Goal: Task Accomplishment & Management: Manage account settings

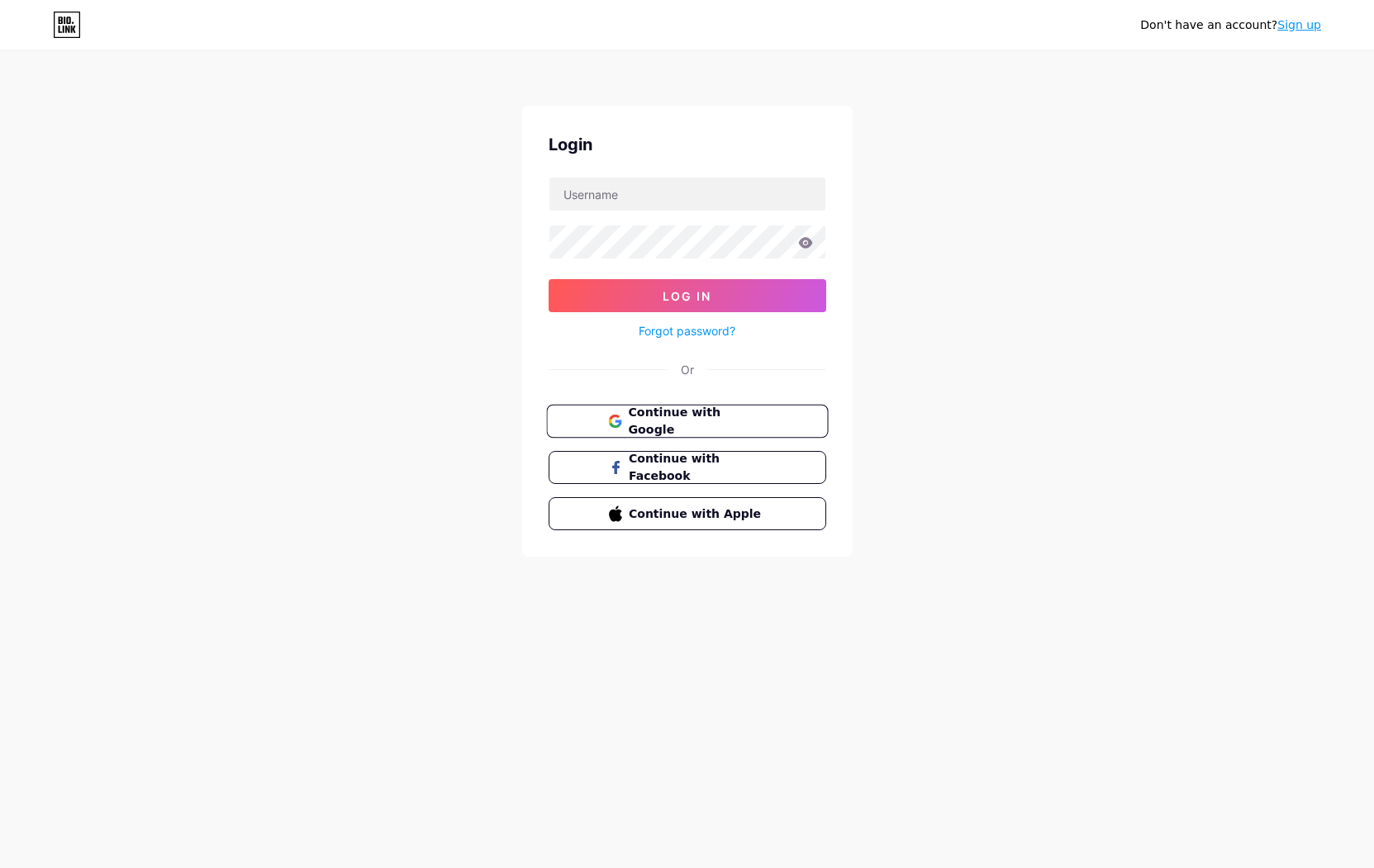
click at [693, 426] on span "Continue with Google" at bounding box center [697, 422] width 138 height 36
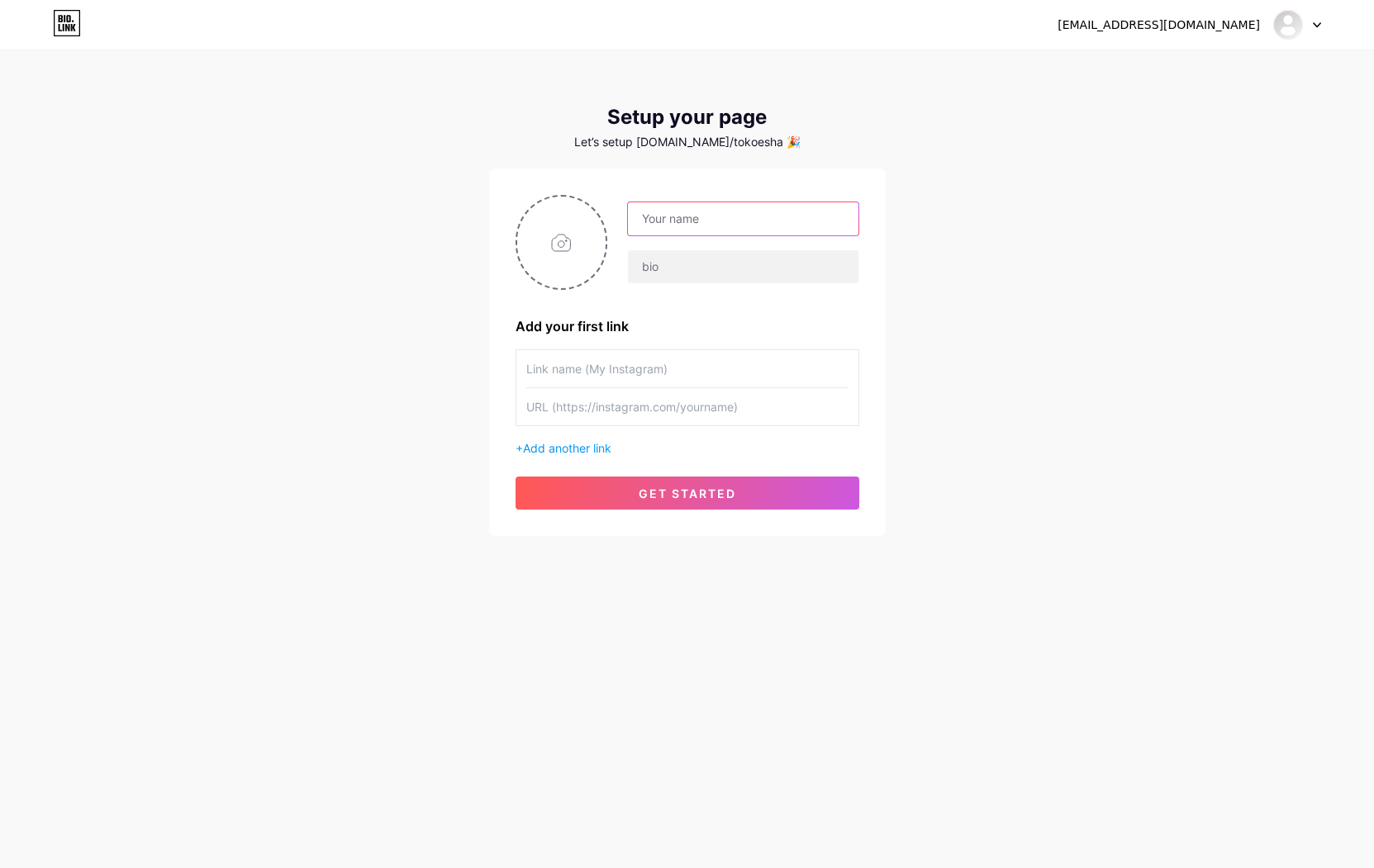
click at [692, 228] on input "text" at bounding box center [743, 219] width 229 height 33
type input "[DOMAIN_NAME]"
type input "Eshatoto Permainan Digital Terbaik di Indonesia"
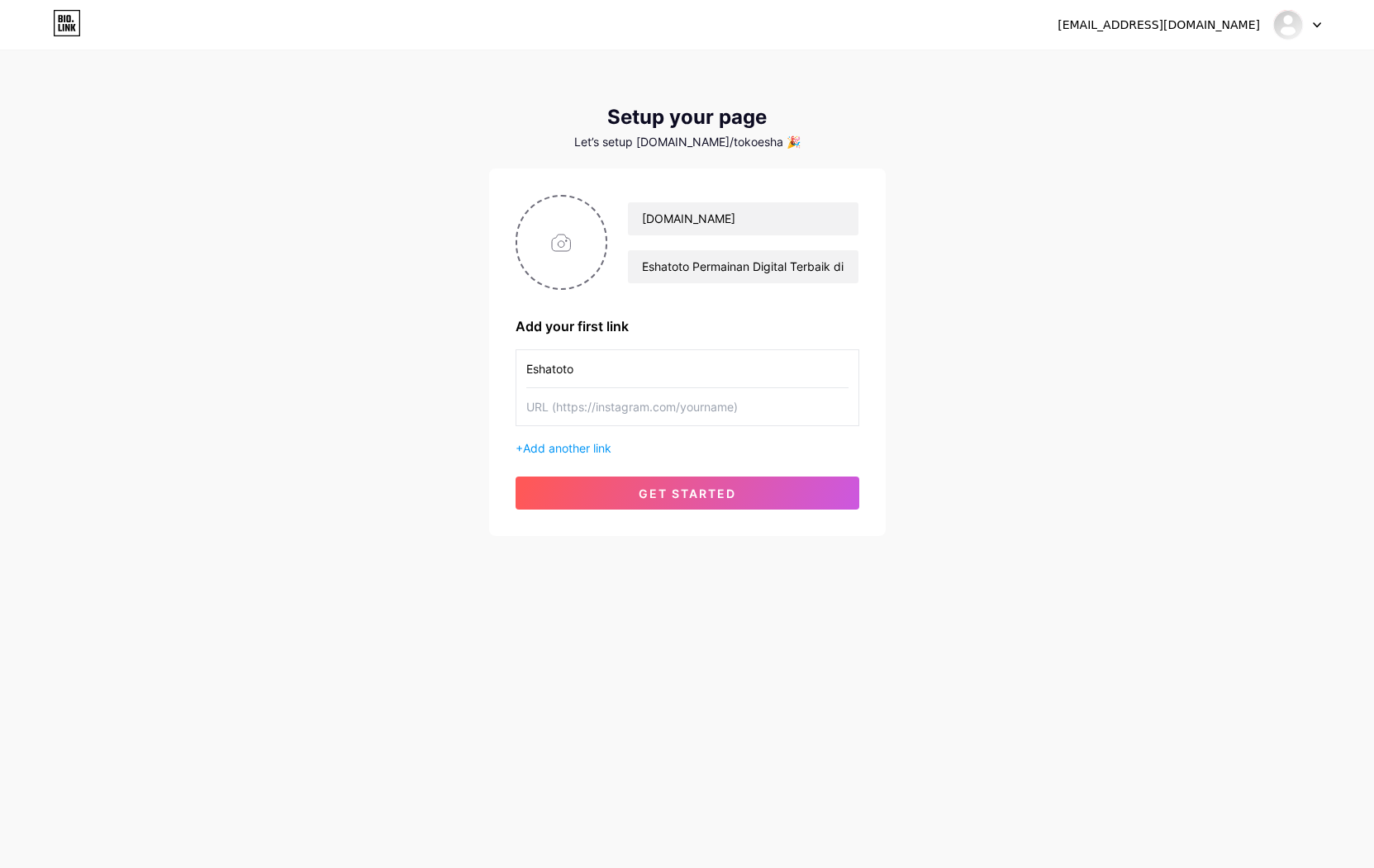
type input "Eshatoto"
type input "[URL][DOMAIN_NAME]"
click at [575, 446] on span "Add another link" at bounding box center [567, 448] width 88 height 14
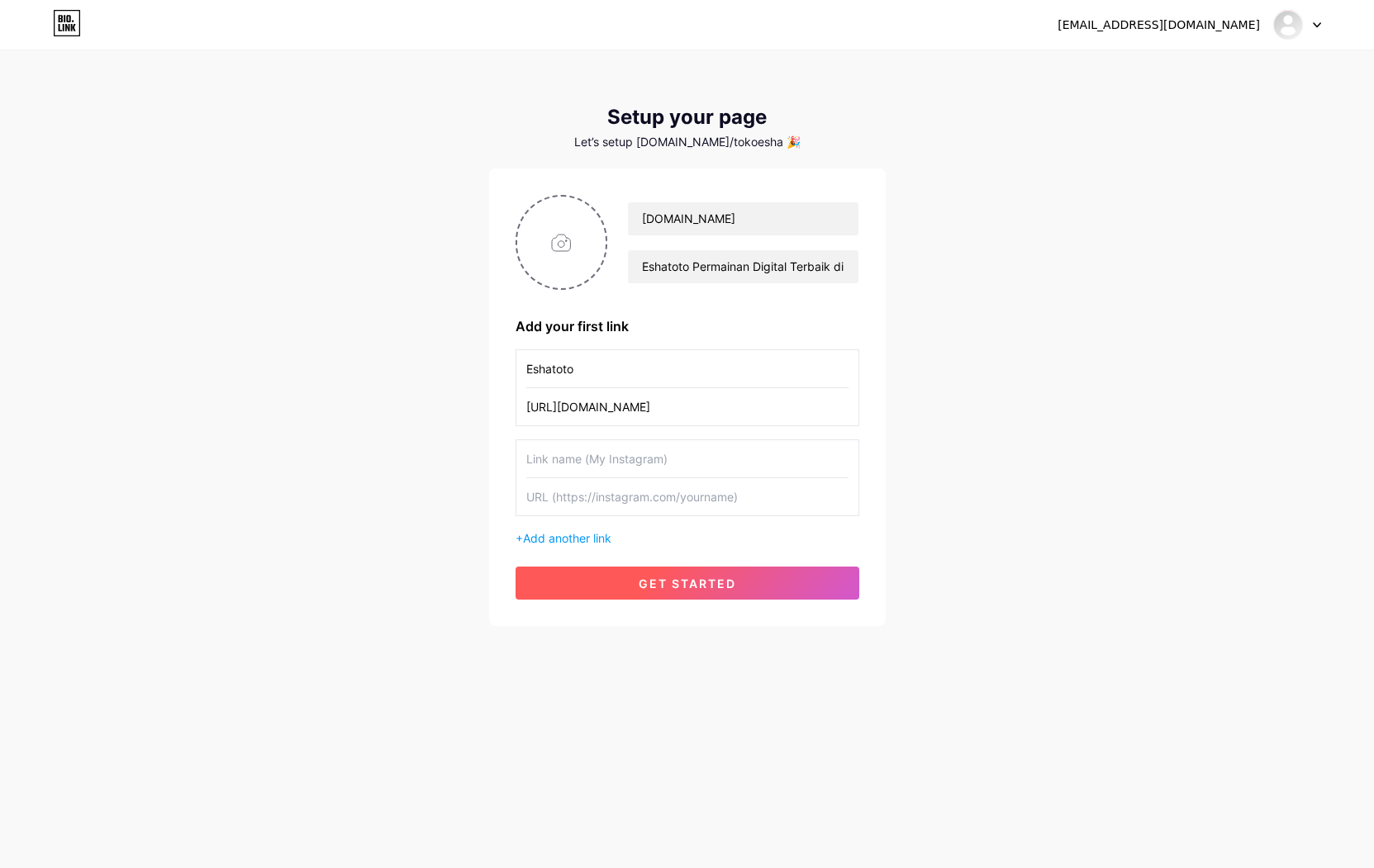
click at [633, 574] on button "get started" at bounding box center [687, 583] width 343 height 33
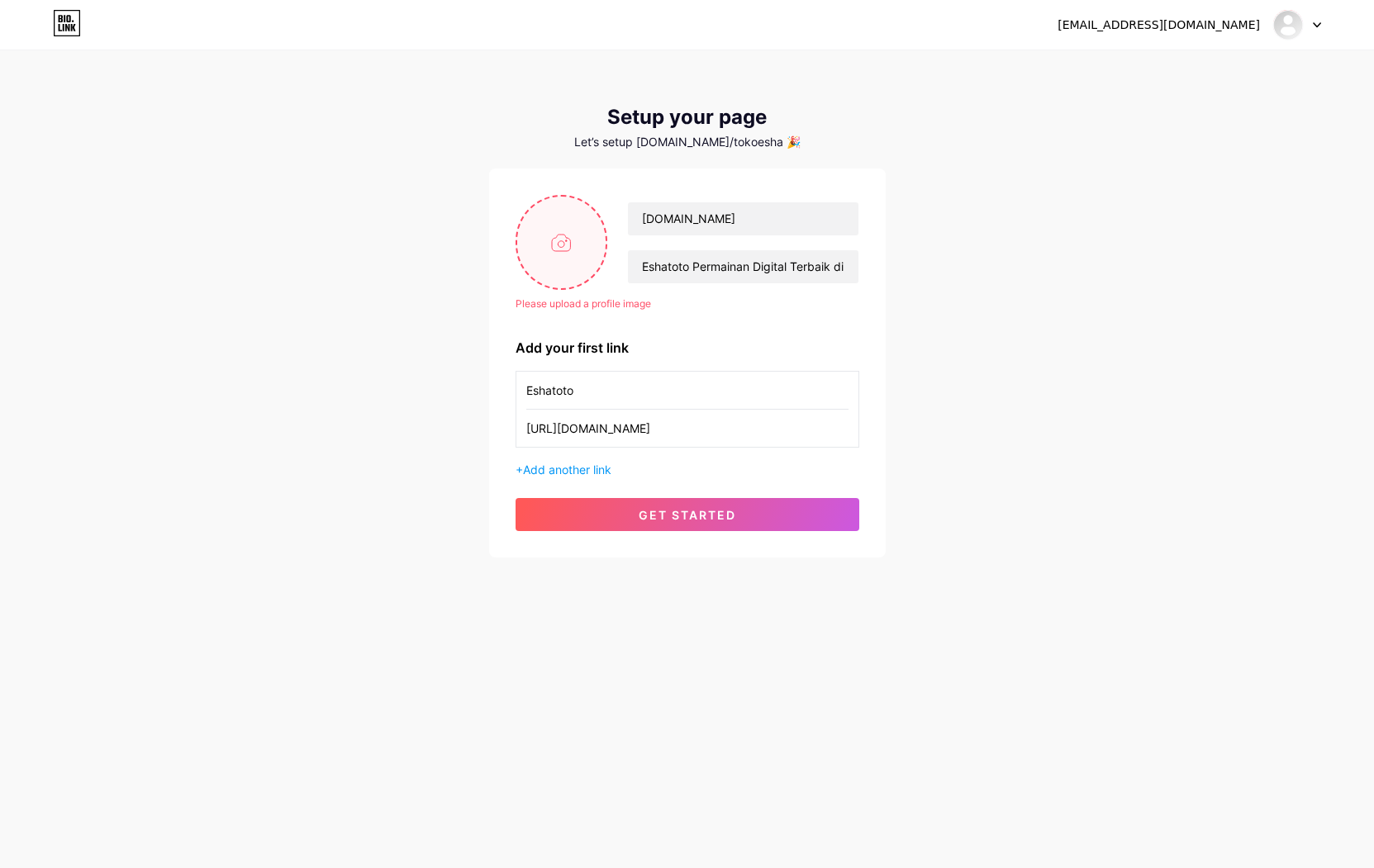
click at [571, 248] on input "file" at bounding box center [562, 242] width 89 height 91
type input "C:\fakepath\GG BOR.jpg"
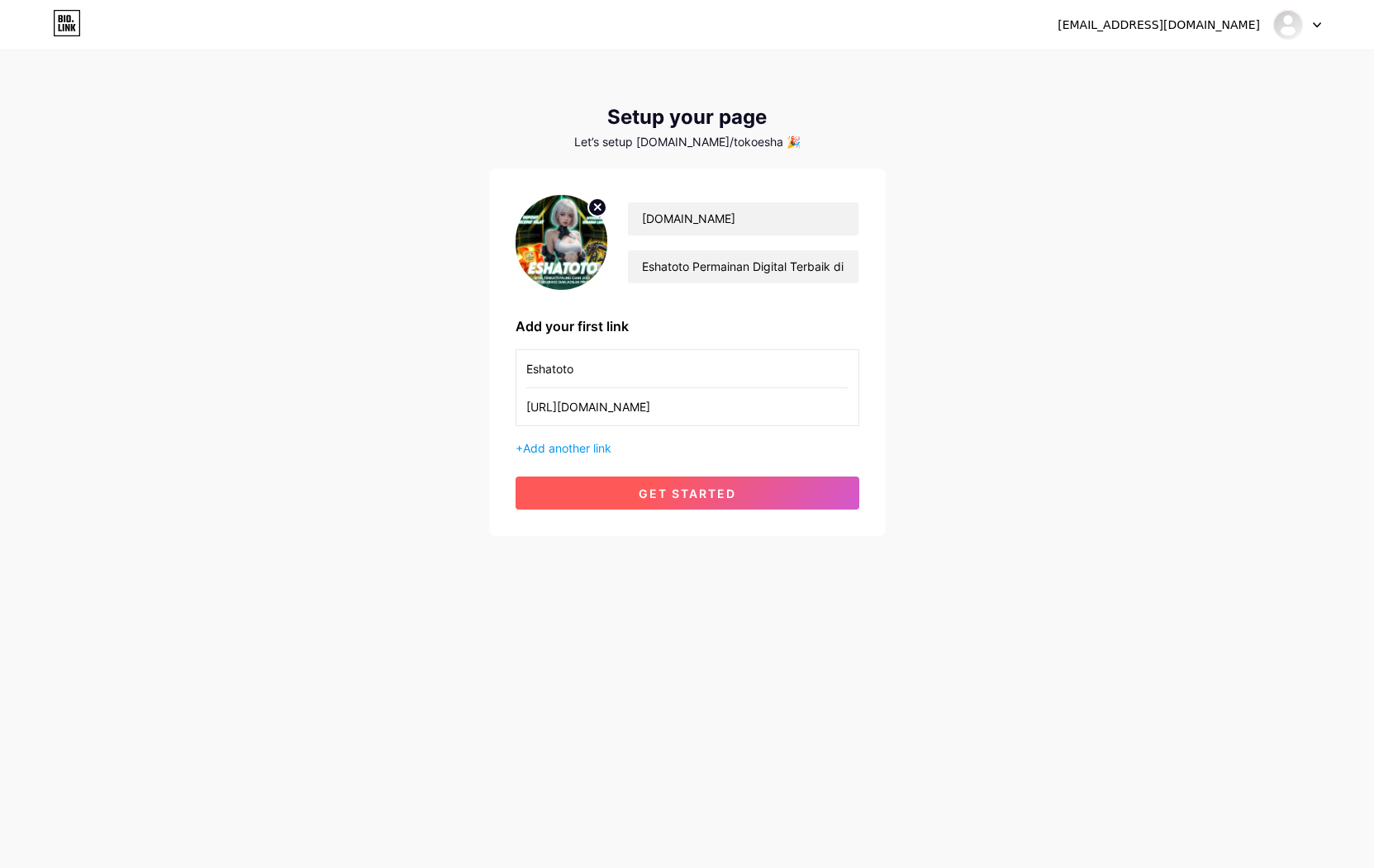
click at [664, 488] on span "get started" at bounding box center [687, 493] width 97 height 14
click at [658, 489] on span "get started" at bounding box center [687, 493] width 97 height 14
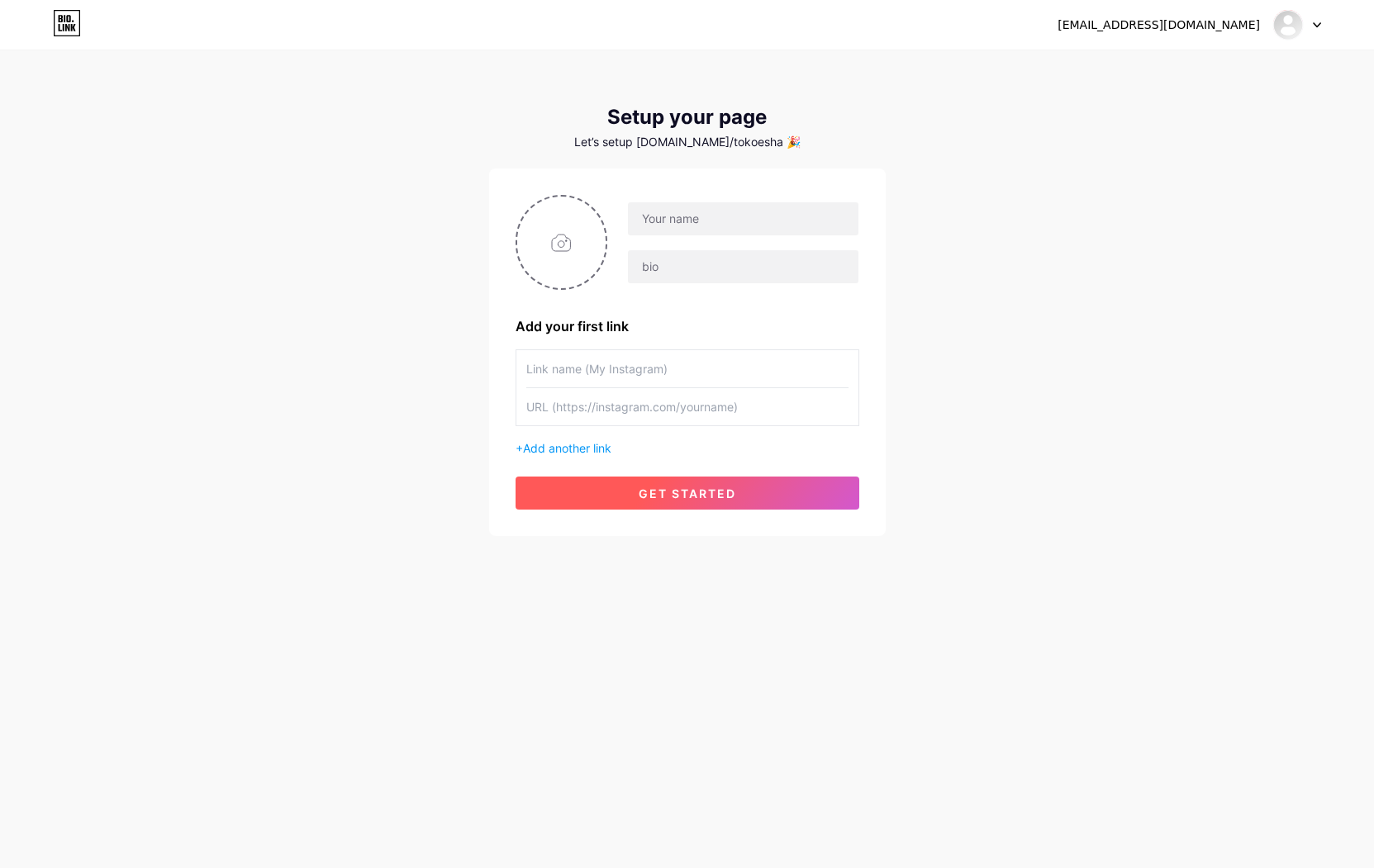
click at [685, 499] on span "get started" at bounding box center [687, 493] width 97 height 14
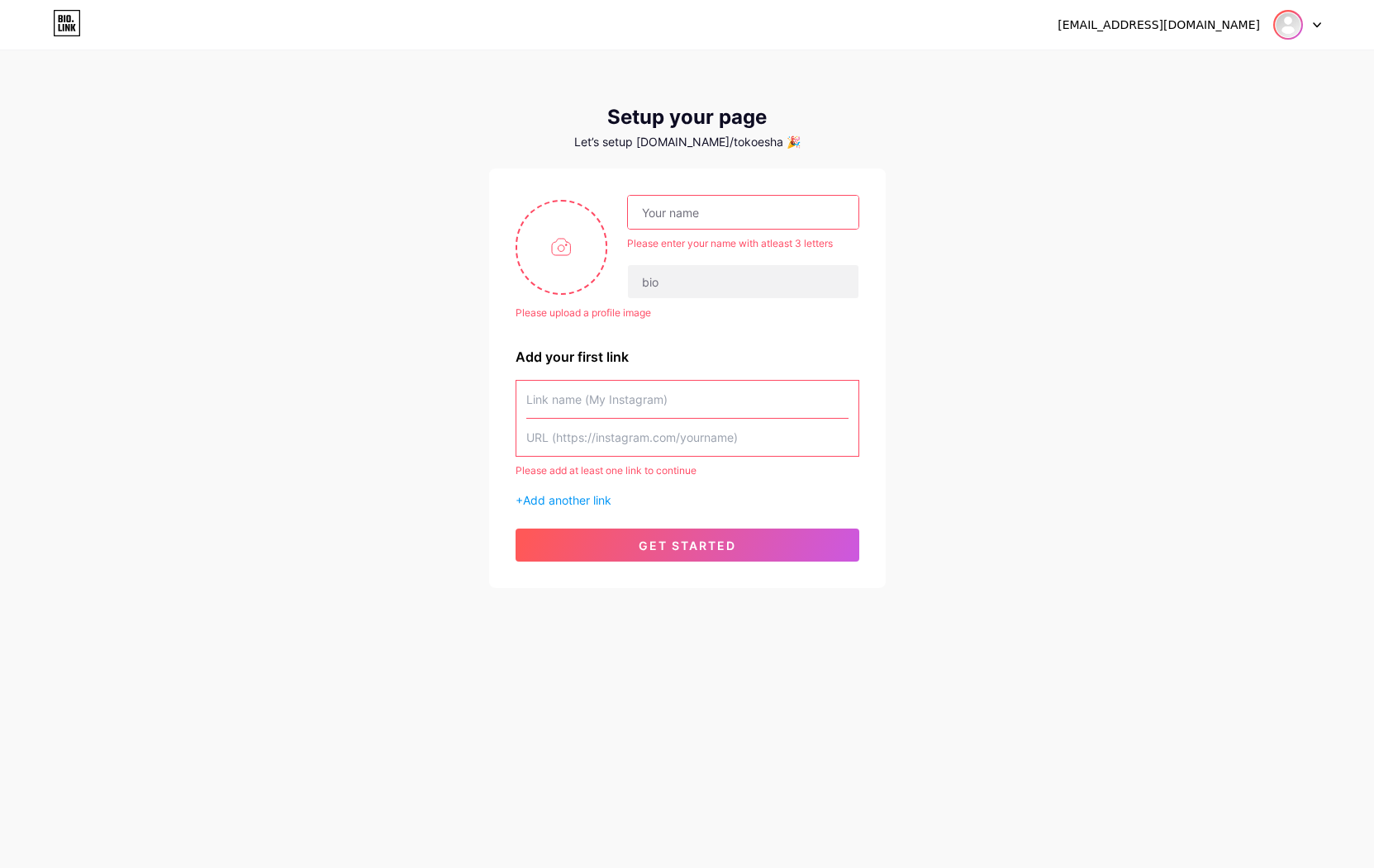
click at [1278, 19] on img at bounding box center [1287, 24] width 26 height 26
click at [1192, 69] on link "Dashboard" at bounding box center [1217, 68] width 205 height 45
click at [682, 221] on input "text" at bounding box center [743, 212] width 229 height 33
type input "[DOMAIN_NAME]"
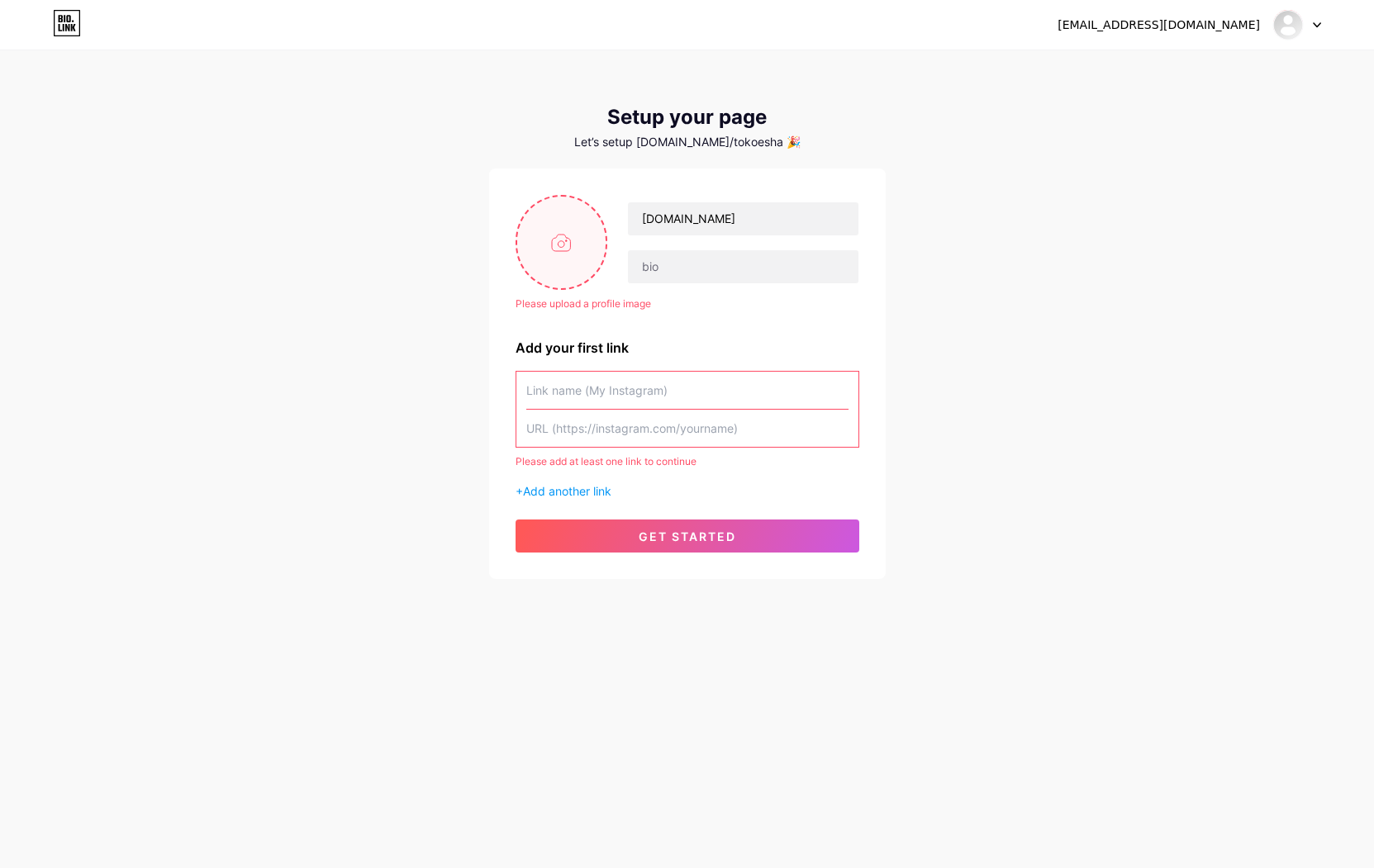
click at [556, 250] on input "file" at bounding box center [562, 242] width 89 height 91
type input "C:\fakepath\825b71c2-6ef8-4003-9c42-48d8fb99873f.jpg"
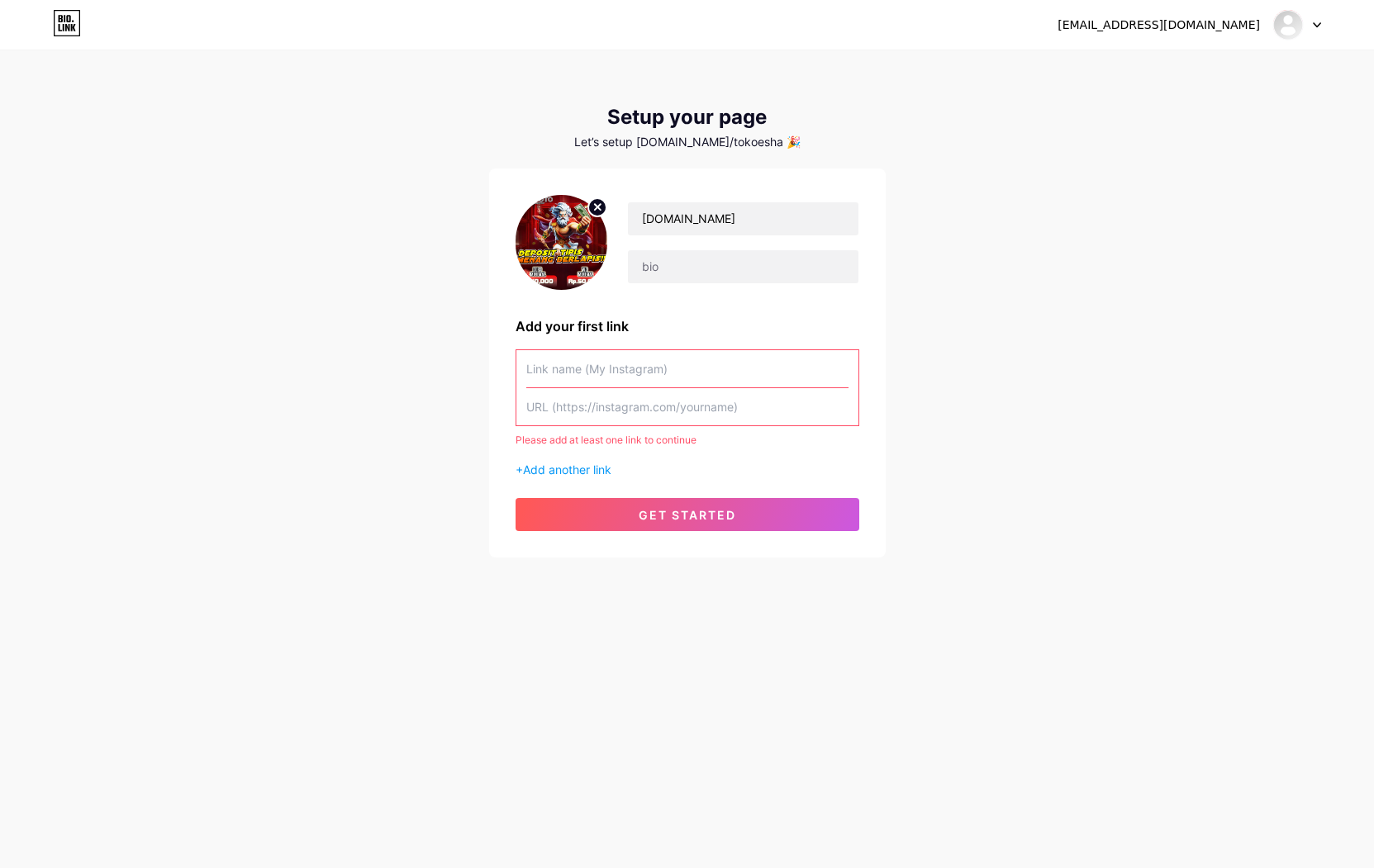
click at [624, 413] on input "text" at bounding box center [687, 406] width 322 height 37
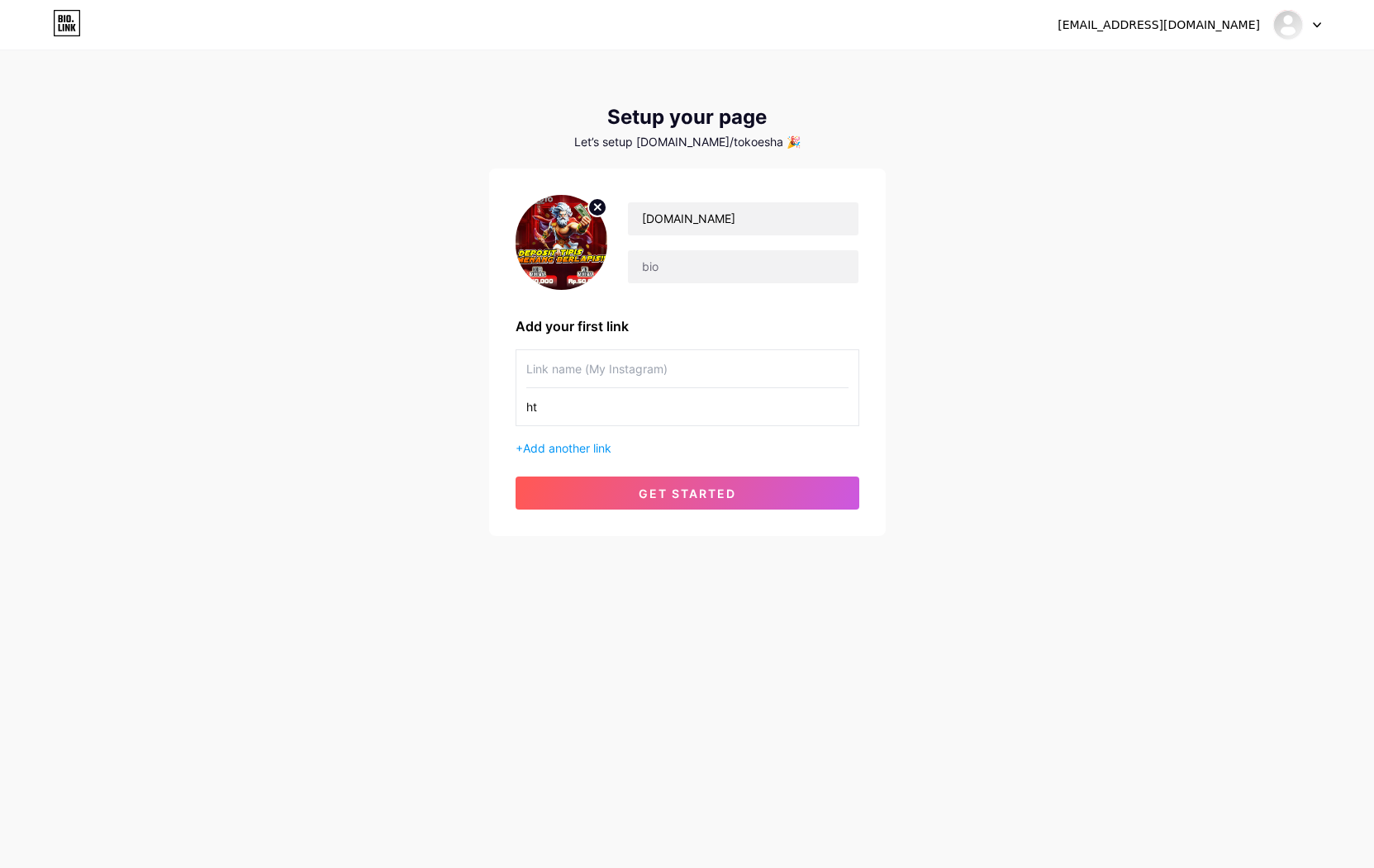
type input "h"
paste input "[URL][DOMAIN_NAME]"
type input "[URL][DOMAIN_NAME]"
drag, startPoint x: 574, startPoint y: 404, endPoint x: 272, endPoint y: 404, distance: 302.0
click at [301, 404] on div "[EMAIL_ADDRESS][DOMAIN_NAME] Dashboard Logout Setup your page Let’s setup [DOMA…" at bounding box center [687, 295] width 1374 height 589
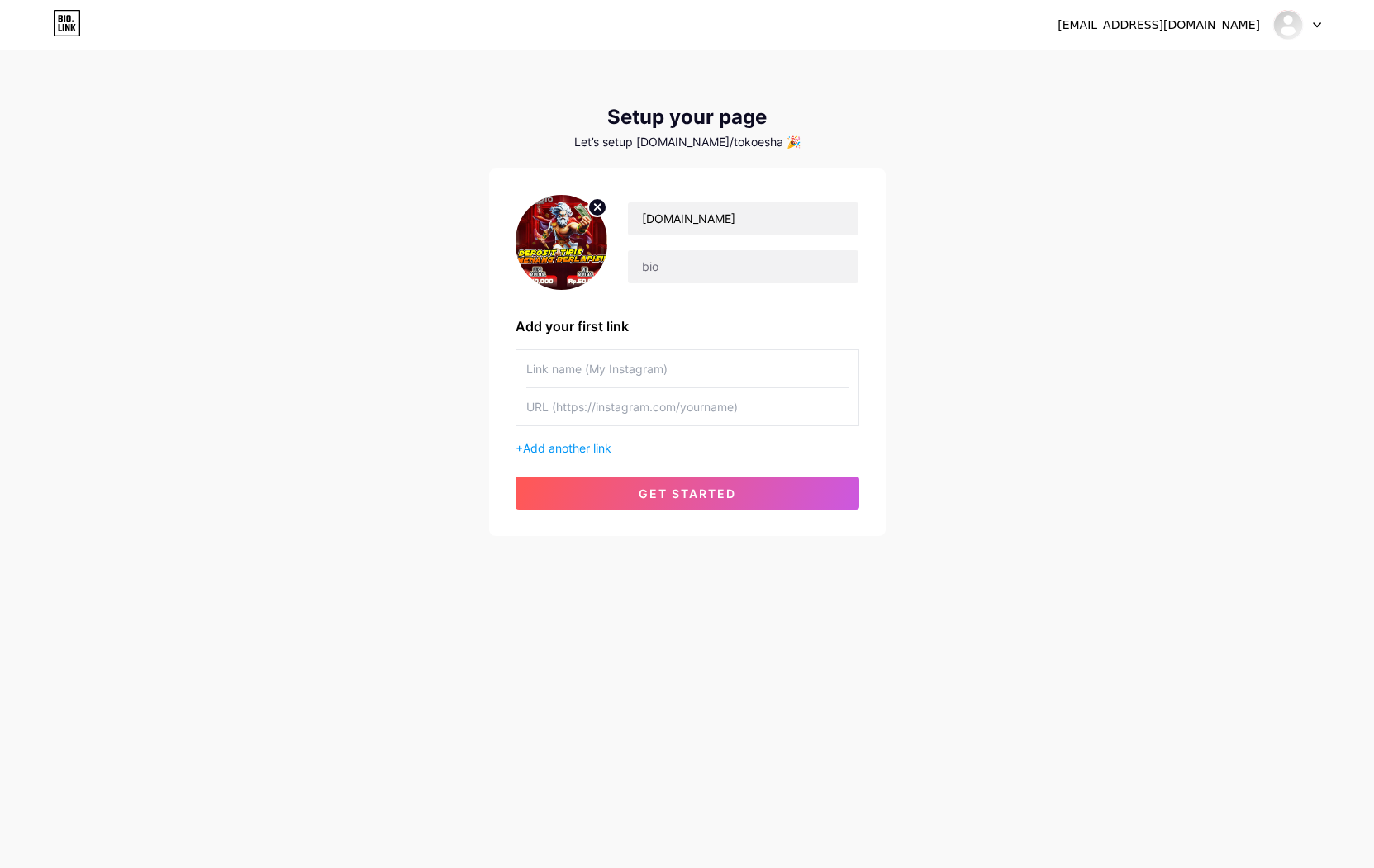
paste input "[DOMAIN_NAME]/[DOMAIN_NAME]"
type input "[DOMAIN_NAME]/[DOMAIN_NAME]"
click at [615, 378] on input "text" at bounding box center [687, 368] width 322 height 37
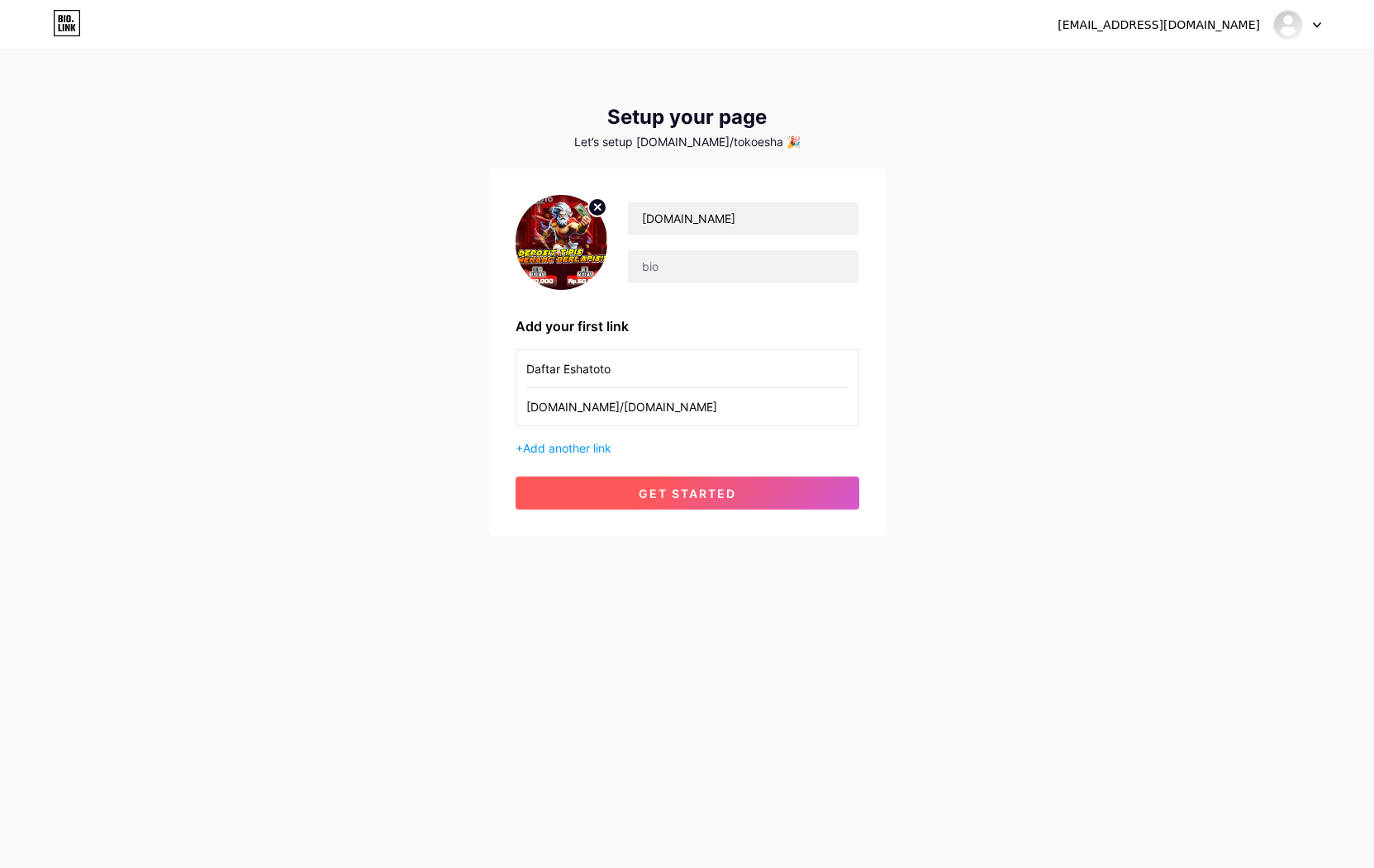
type input "Daftar Eshatoto"
click at [653, 498] on span "get started" at bounding box center [687, 493] width 97 height 14
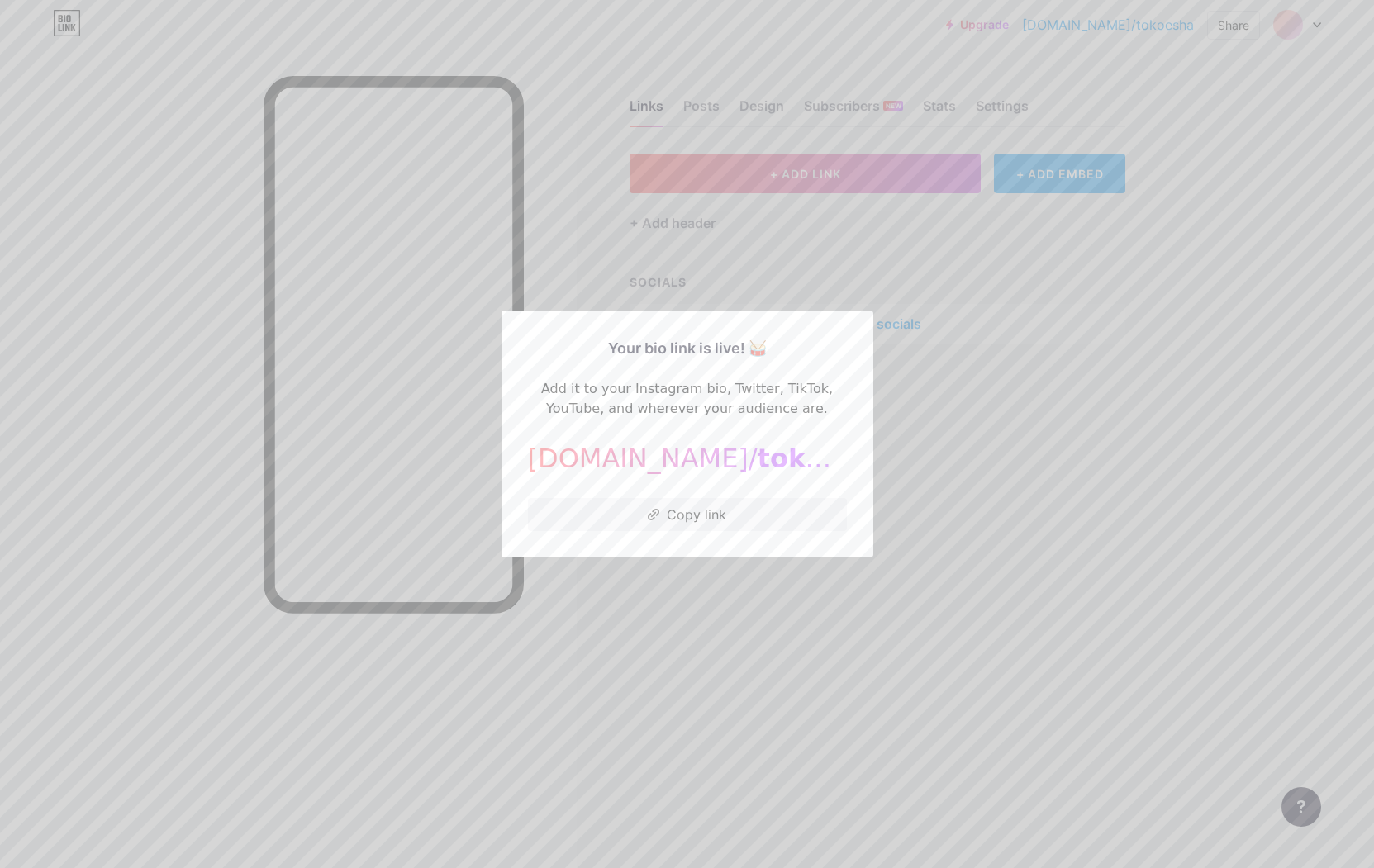
click at [712, 583] on div at bounding box center [687, 434] width 1374 height 868
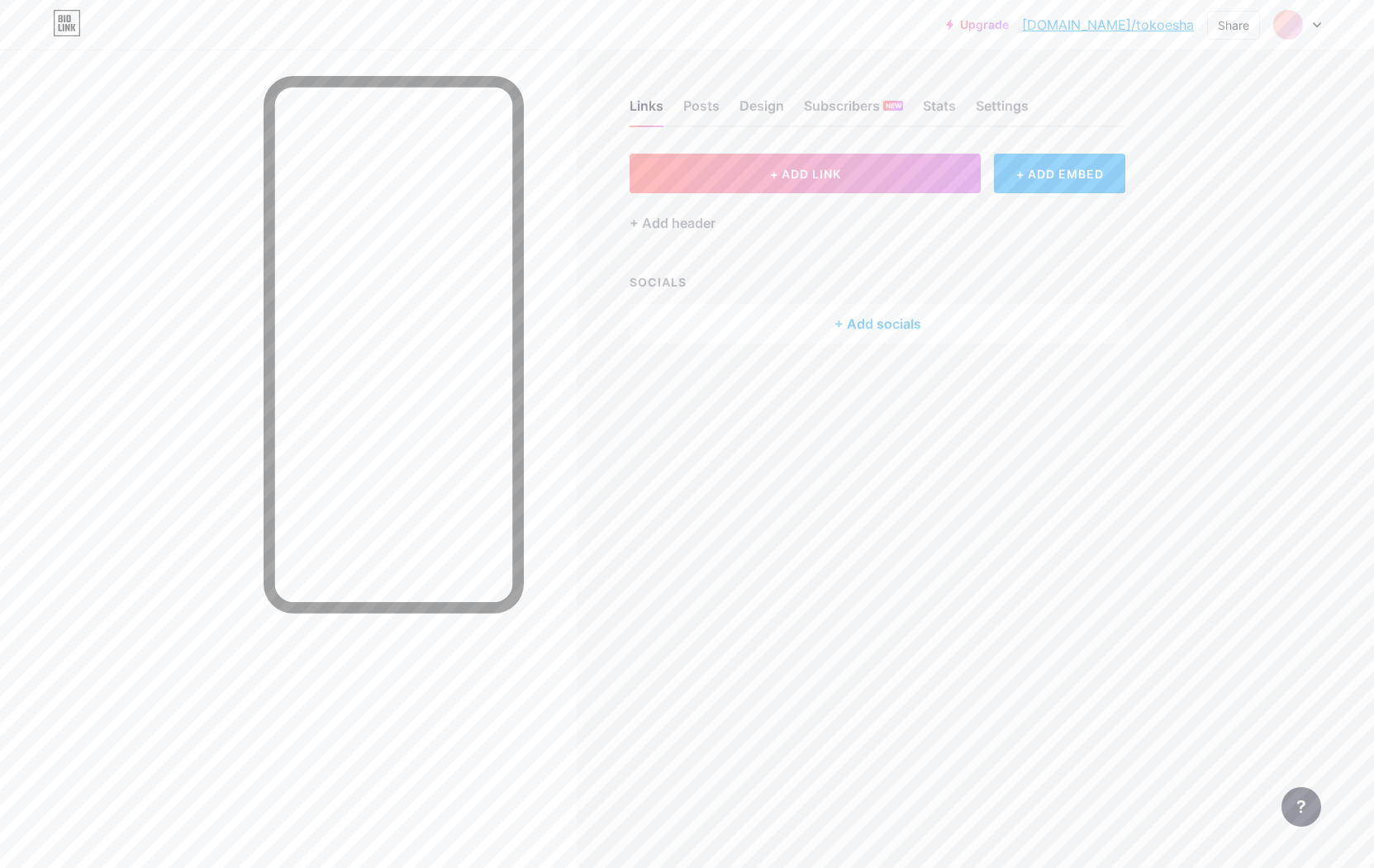
drag, startPoint x: 538, startPoint y: 284, endPoint x: 731, endPoint y: 283, distance: 193.0
click at [862, 442] on div "Links Posts Design Subscribers NEW Stats Settings + ADD LINK + ADD EMBED + Add …" at bounding box center [597, 434] width 1195 height 868
drag, startPoint x: 927, startPoint y: 286, endPoint x: 992, endPoint y: 233, distance: 83.9
click at [943, 235] on div "+ ADD LINK + ADD EMBED + Add header Eshatoto [URL][DOMAIN_NAME] 0 [GEOGRAPHIC_D…" at bounding box center [877, 381] width 496 height 456
click at [1119, 308] on div at bounding box center [1110, 295] width 28 height 71
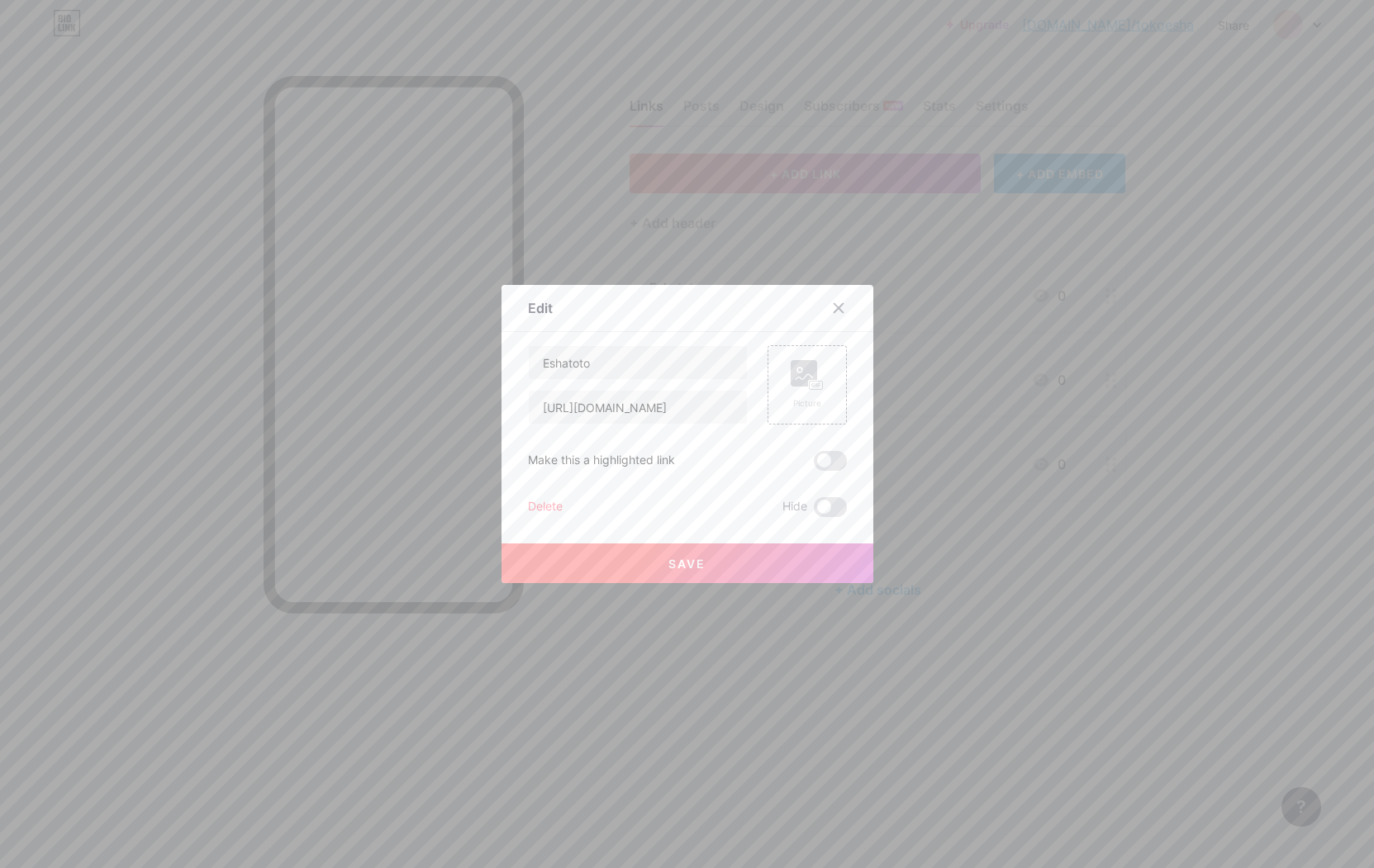
click at [549, 503] on div "Delete" at bounding box center [546, 507] width 35 height 19
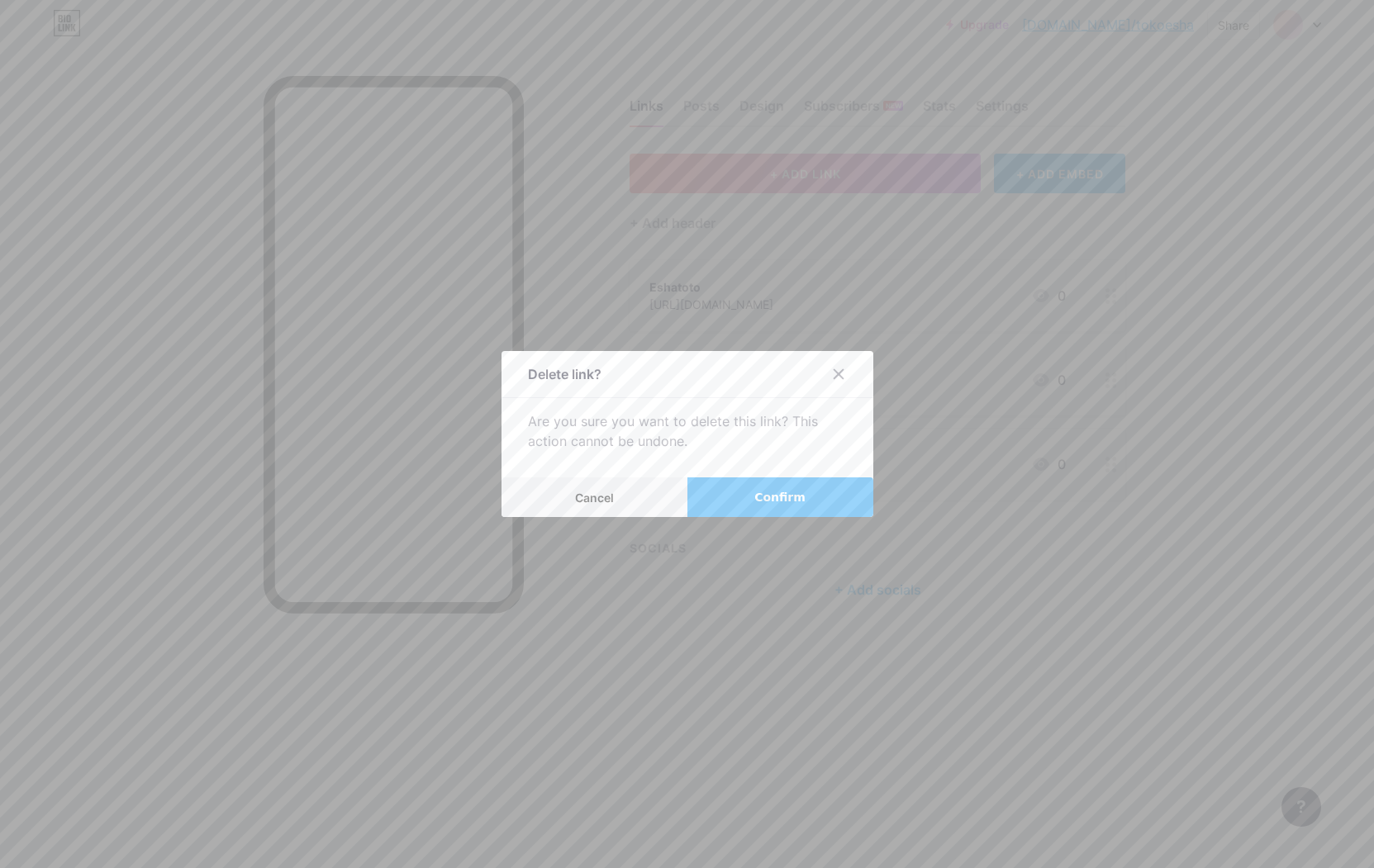
drag, startPoint x: 733, startPoint y: 492, endPoint x: 965, endPoint y: 404, distance: 248.1
click at [734, 492] on button "Confirm" at bounding box center [780, 497] width 186 height 40
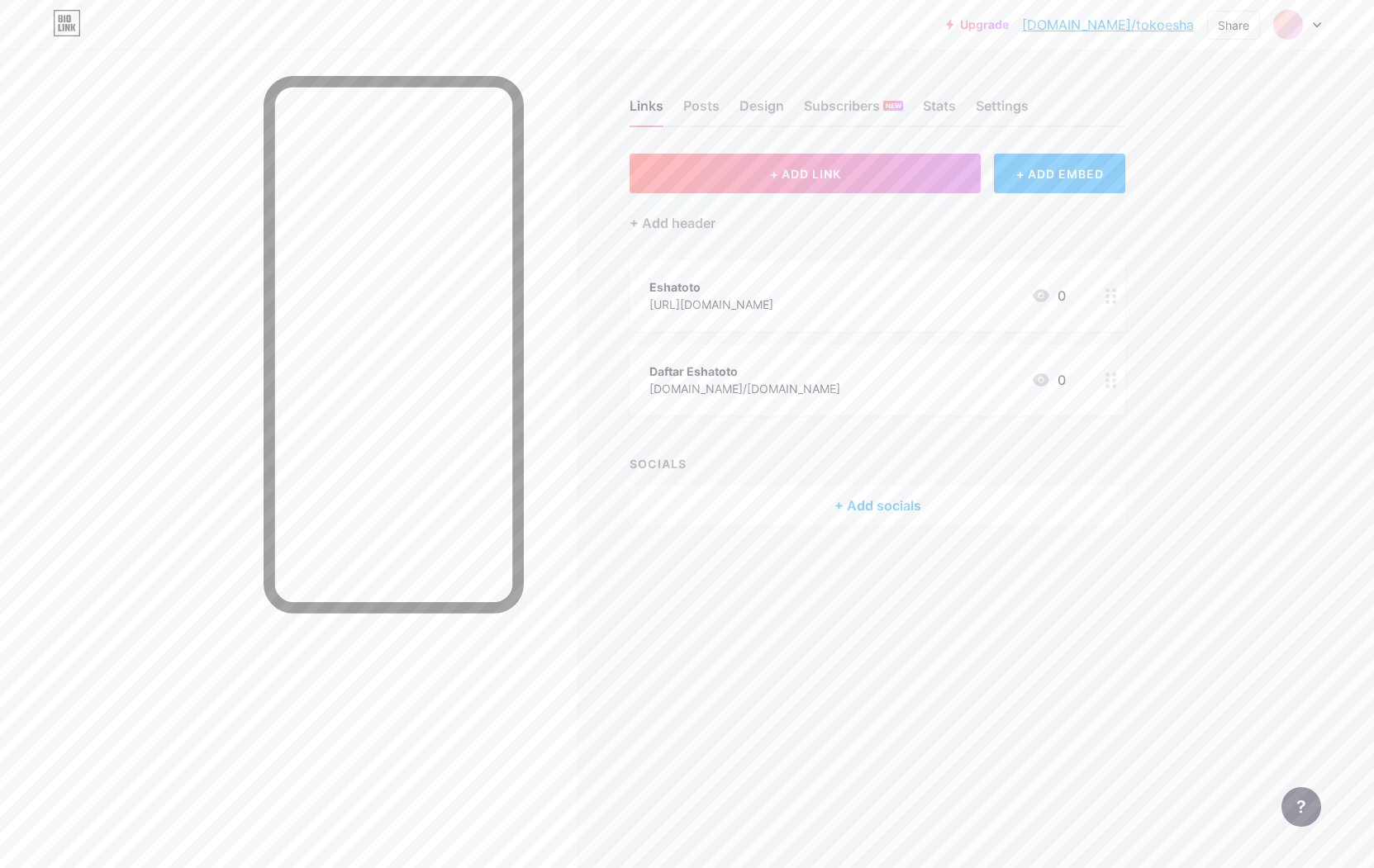
click at [1113, 295] on circle at bounding box center [1115, 295] width 4 height 4
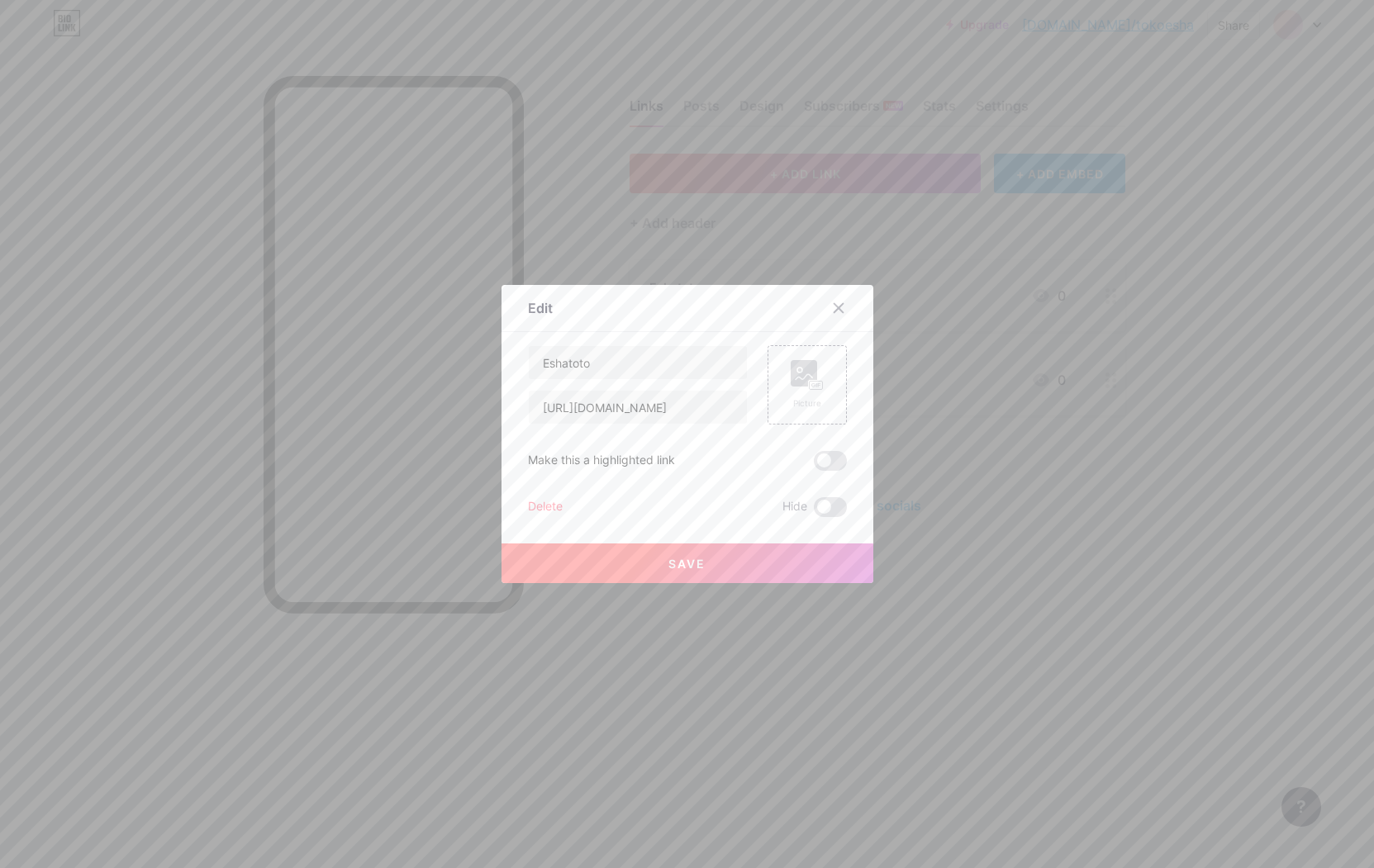
click at [549, 508] on div "Delete" at bounding box center [546, 507] width 35 height 19
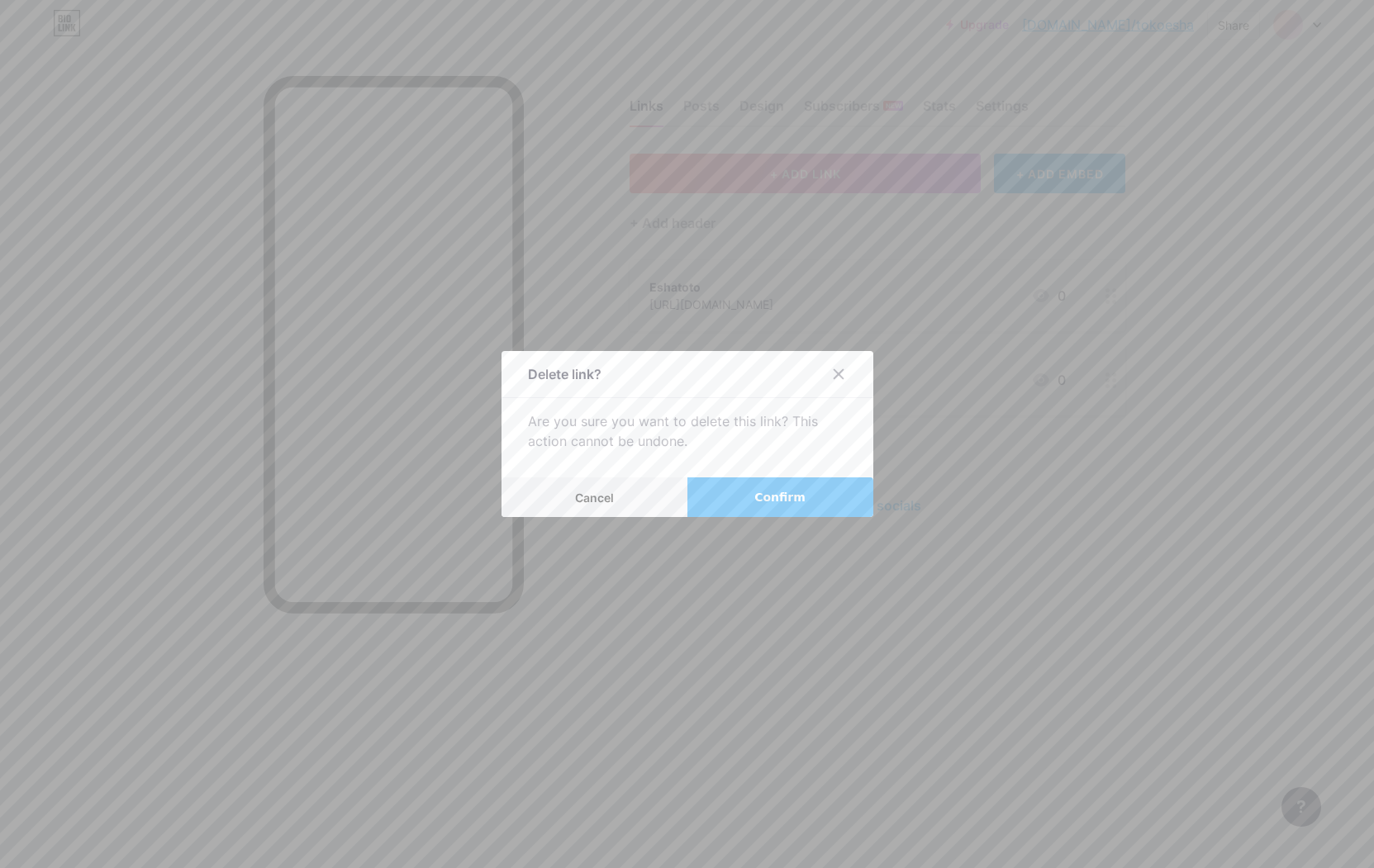
drag, startPoint x: 778, startPoint y: 493, endPoint x: 835, endPoint y: 453, distance: 69.6
click at [778, 493] on span "Confirm" at bounding box center [780, 498] width 52 height 17
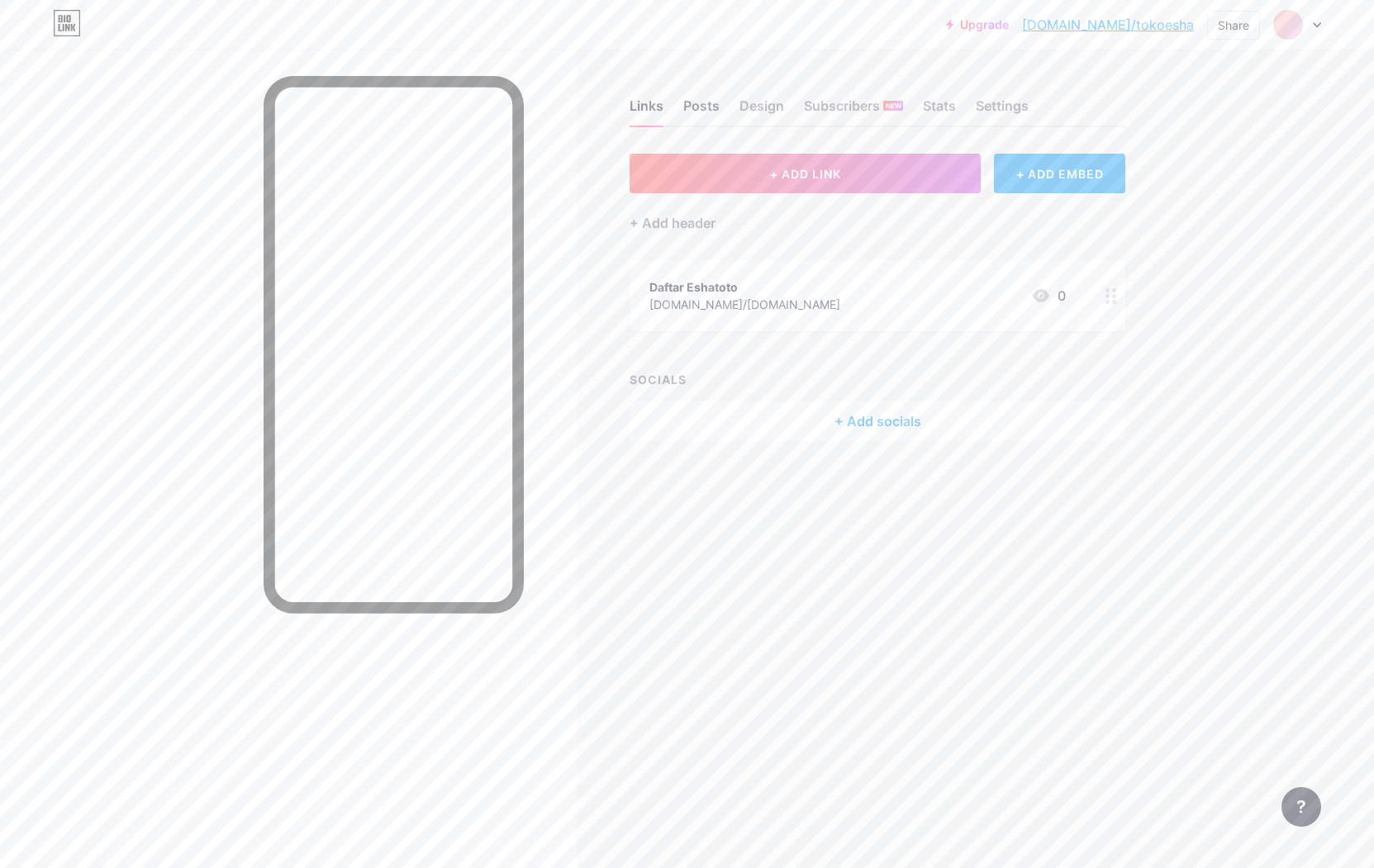
click at [705, 102] on div "Posts" at bounding box center [701, 111] width 36 height 30
click at [1200, 100] on div "[DOMAIN_NAME]" at bounding box center [1226, 99] width 127 height 14
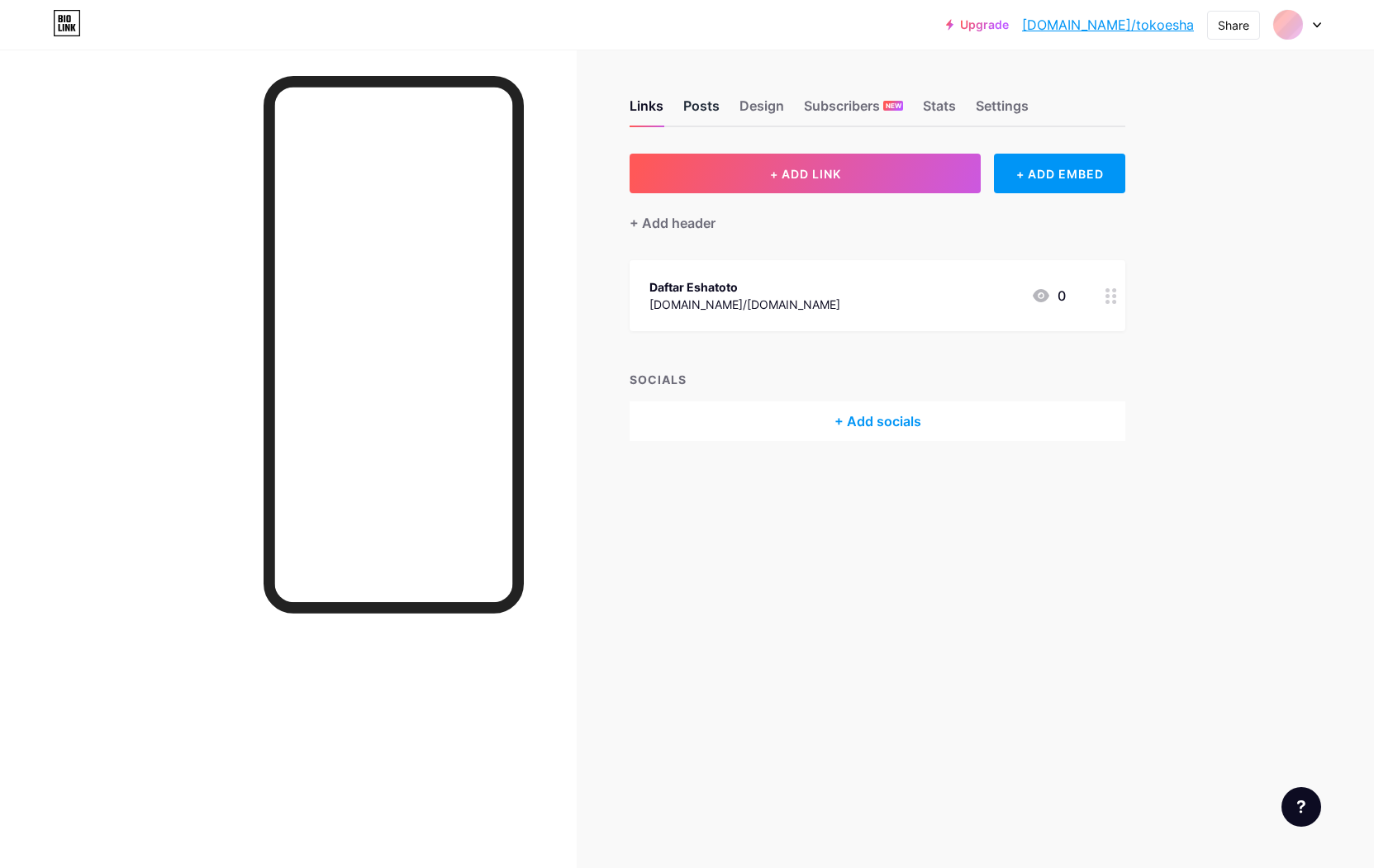
click at [705, 105] on div "Posts" at bounding box center [701, 111] width 36 height 30
click at [800, 549] on div "Links Posts Design Subscribers NEW Stats Settings + ADD LINK + ADD EMBED + Add …" at bounding box center [597, 434] width 1195 height 868
click at [977, 107] on div "Settings" at bounding box center [1003, 111] width 53 height 30
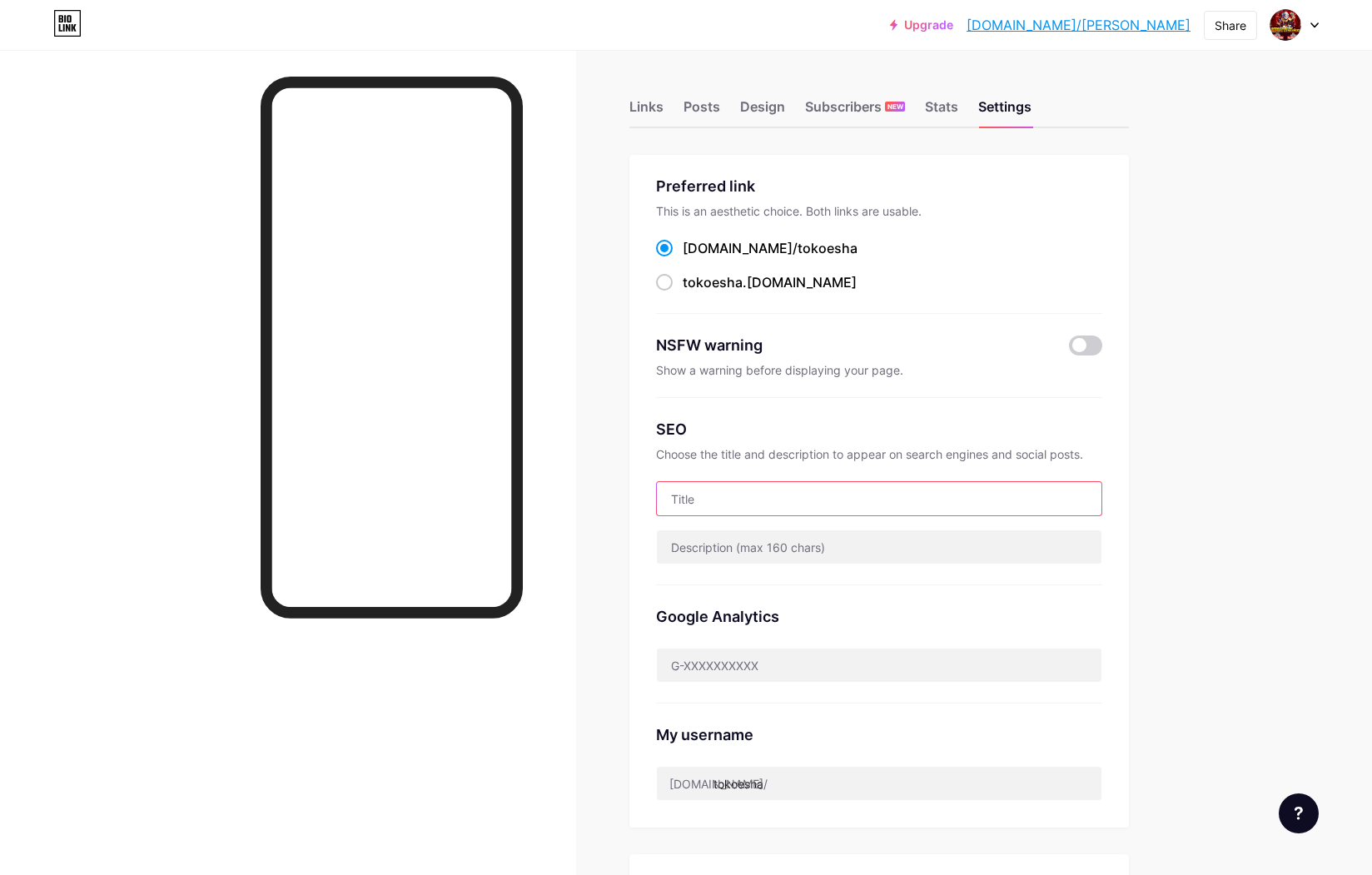
click at [760, 497] on input "text" at bounding box center [879, 499] width 445 height 33
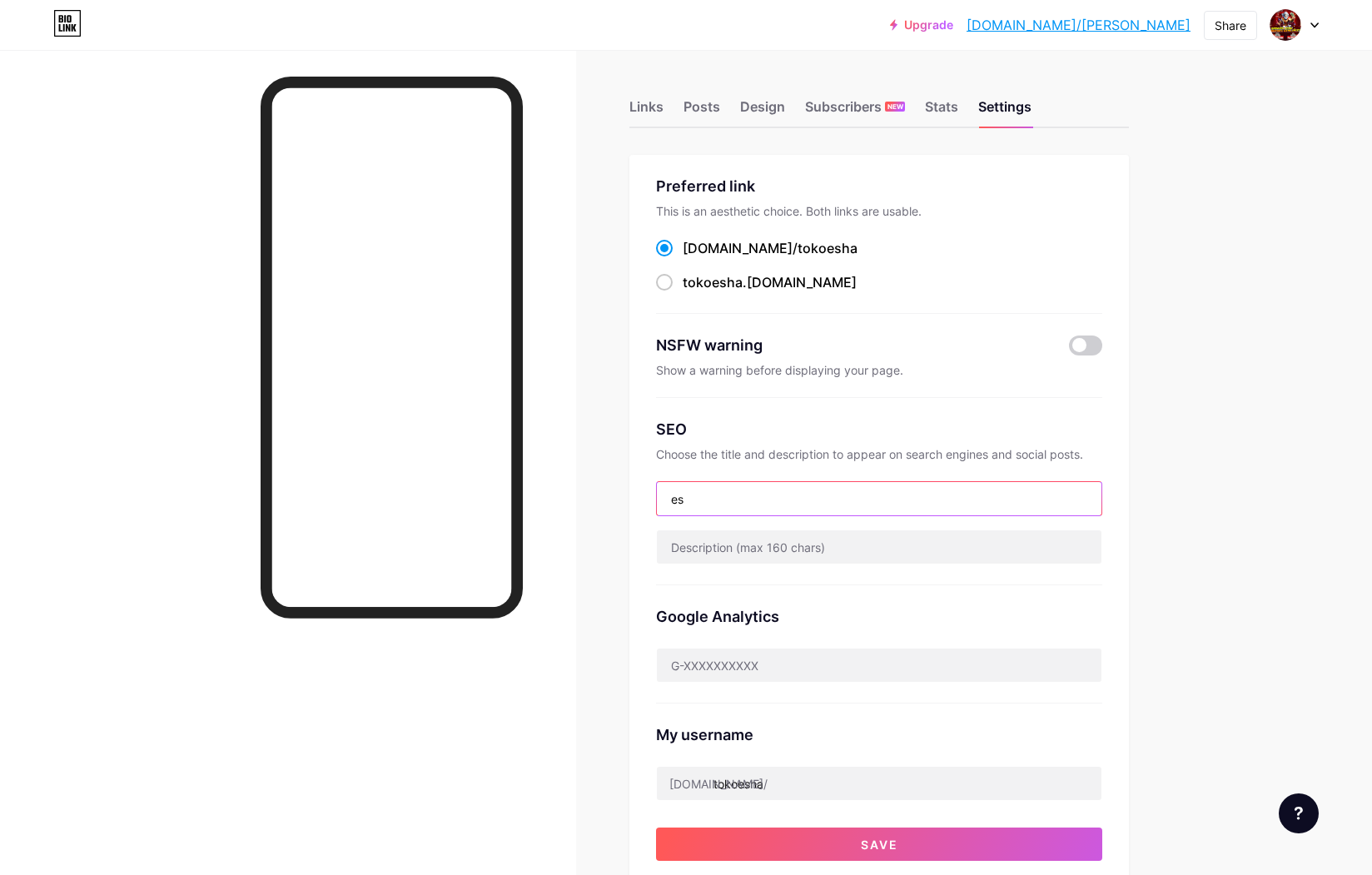
type input "e"
type input "ESHATOTO SITUS TOGEL ONLINE TERPERCAYA"
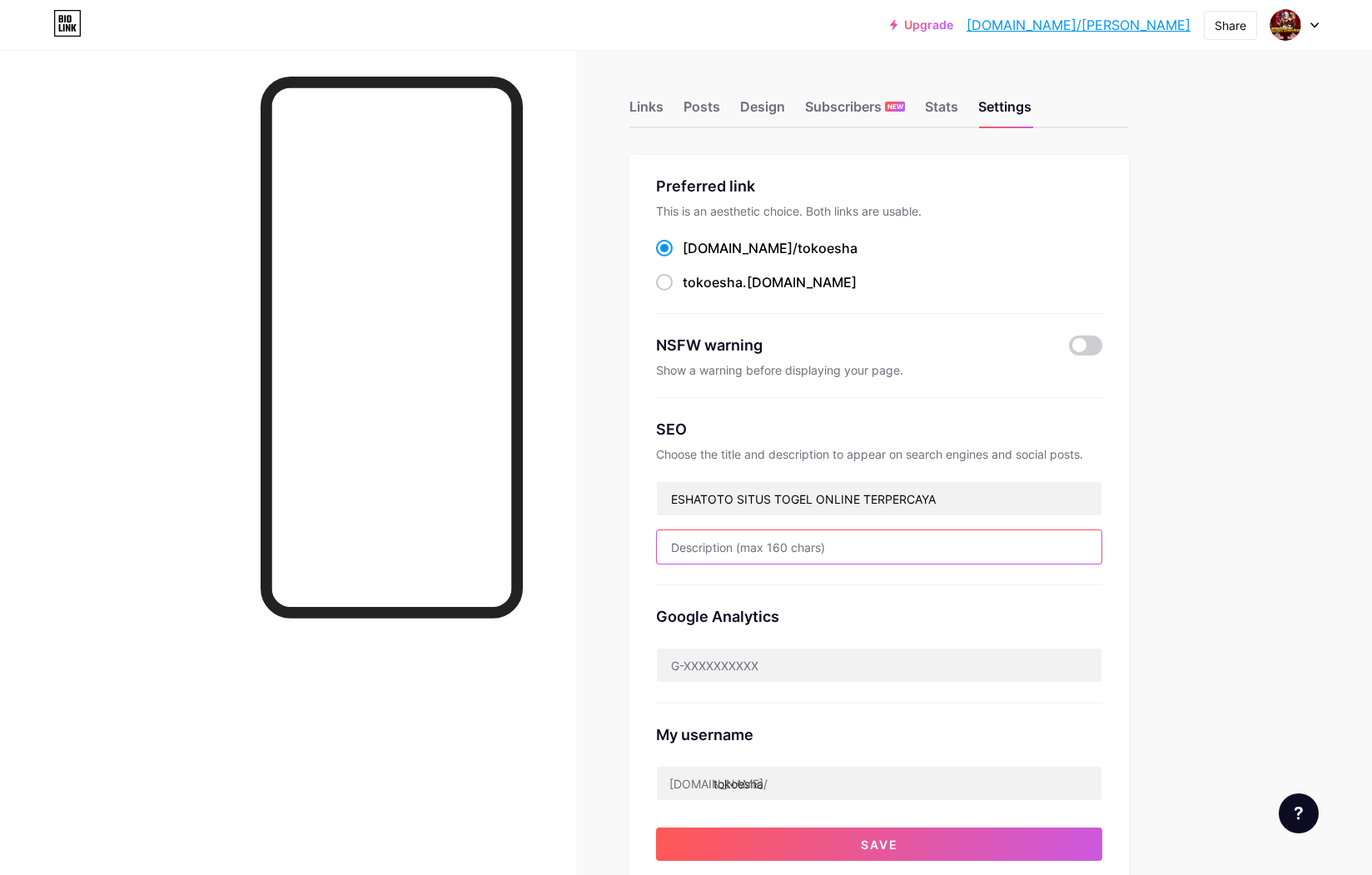
click at [737, 531] on input "text" at bounding box center [879, 547] width 445 height 33
type input "Eshatoto"
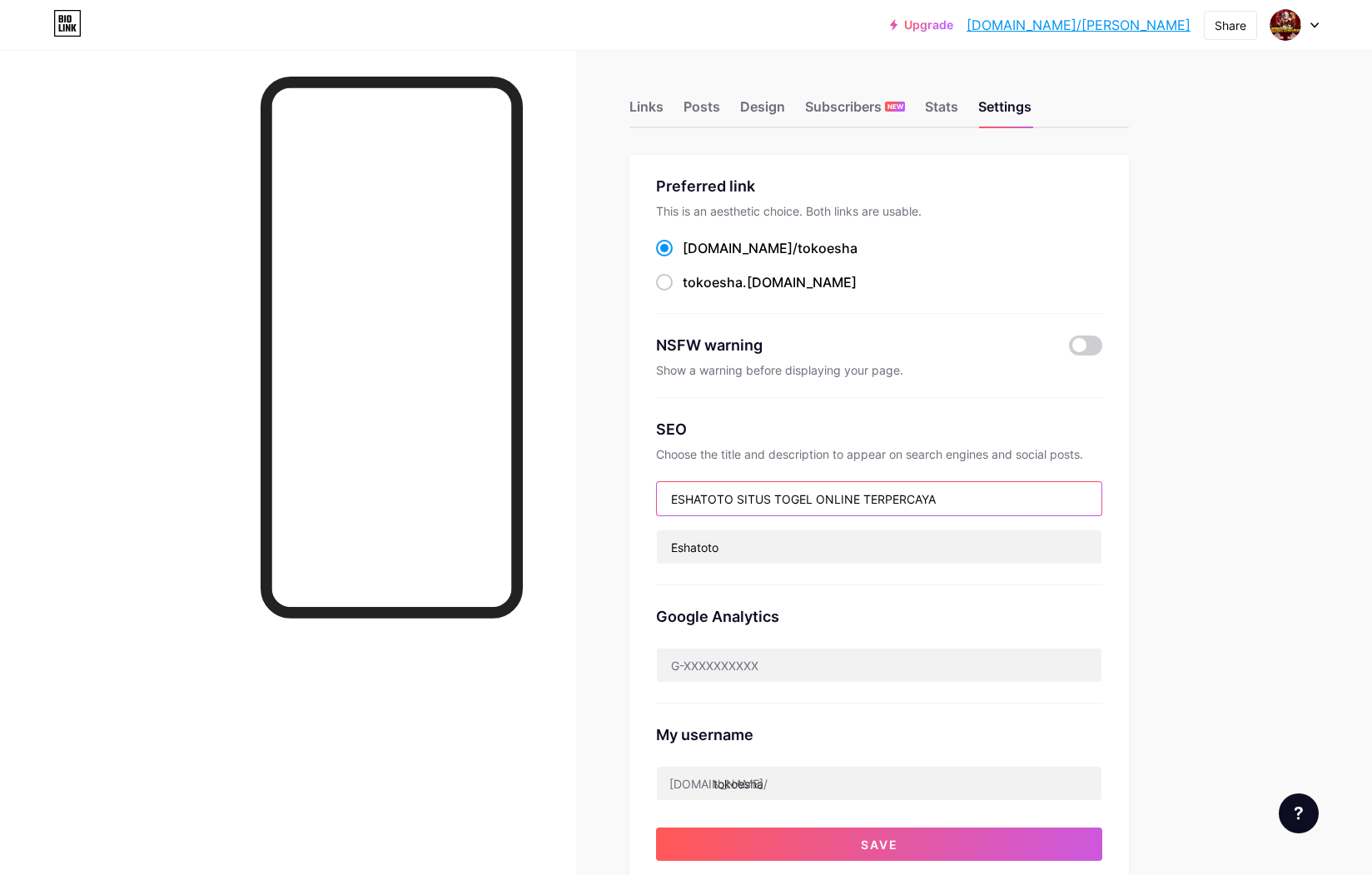
drag, startPoint x: 954, startPoint y: 499, endPoint x: 745, endPoint y: 505, distance: 209.1
click at [745, 505] on input "ESHATOTO SITUS TOGEL ONLINE TERPERCAYA" at bounding box center [879, 499] width 445 height 33
type input "ESHATOTO SITUS TOGEL ONLINE MUDAH MENANG"
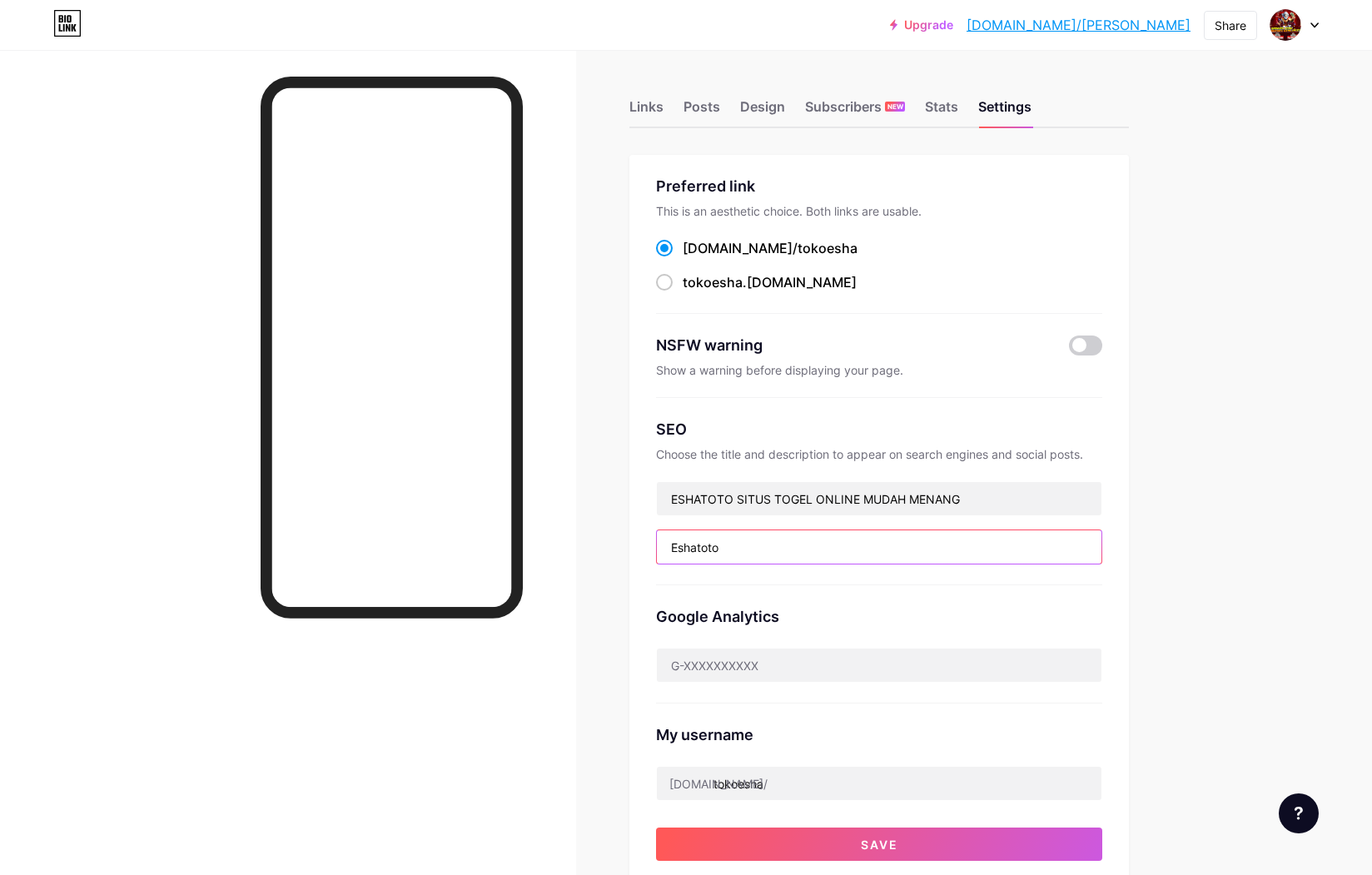
click at [773, 537] on input "Eshatoto" at bounding box center [879, 547] width 445 height 33
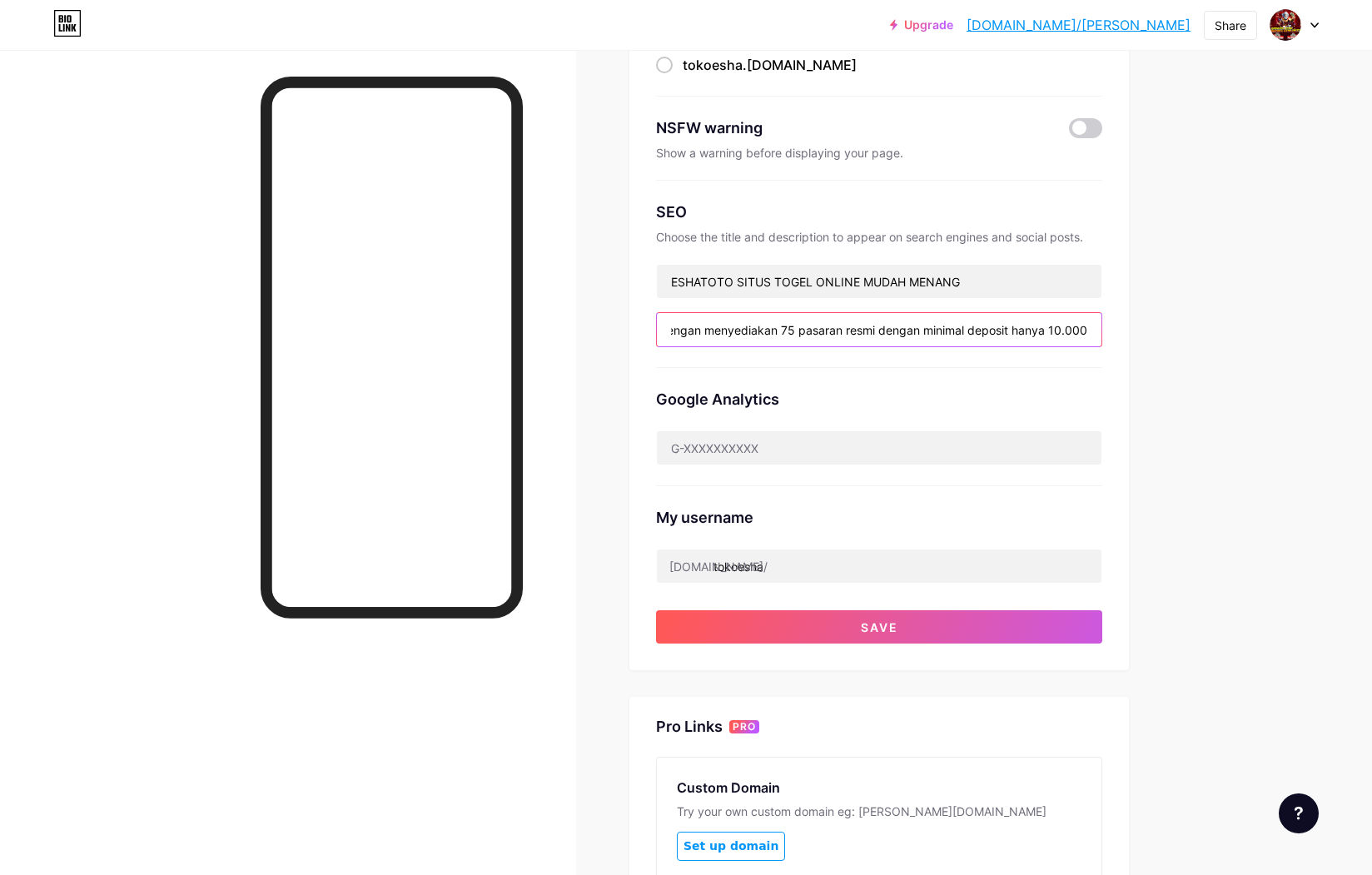
scroll to position [222, 0]
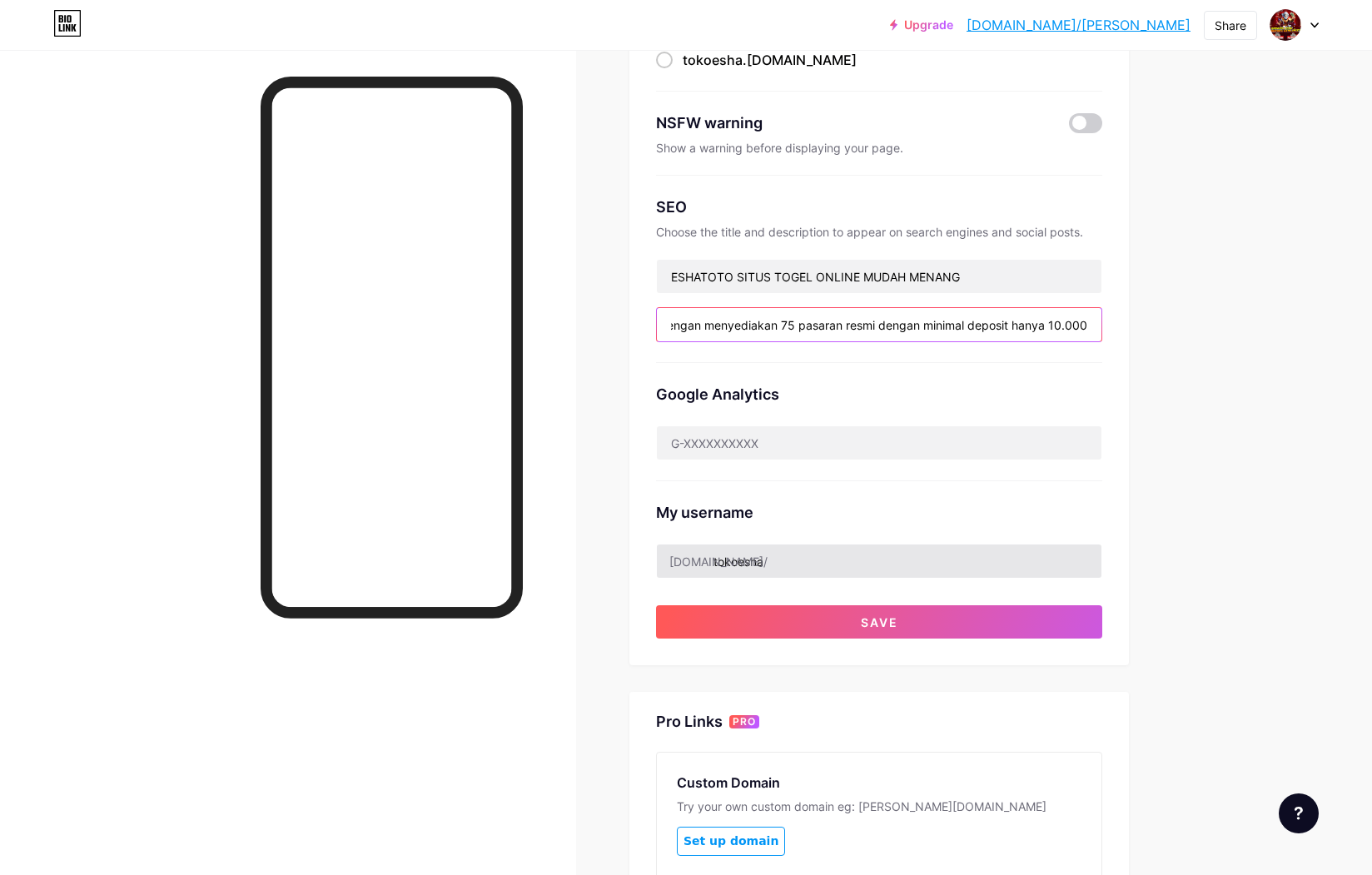
type input "Eshatoto merupakan situs togel online dengan menyediakan 75 pasaran resmi denga…"
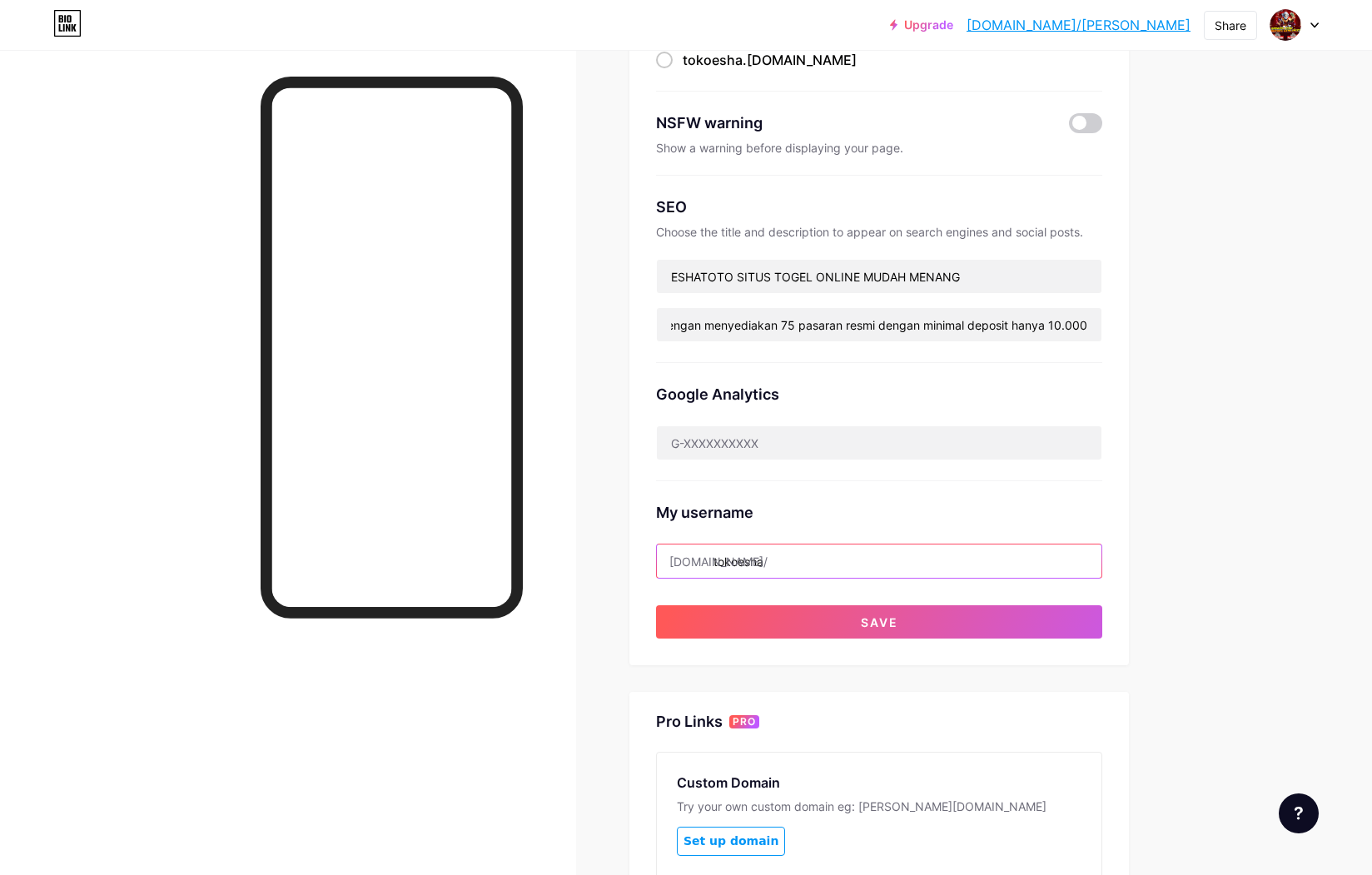
scroll to position [0, 0]
drag, startPoint x: 784, startPoint y: 560, endPoint x: 719, endPoint y: 560, distance: 65.0
click at [719, 560] on input "tokoesha" at bounding box center [879, 561] width 445 height 33
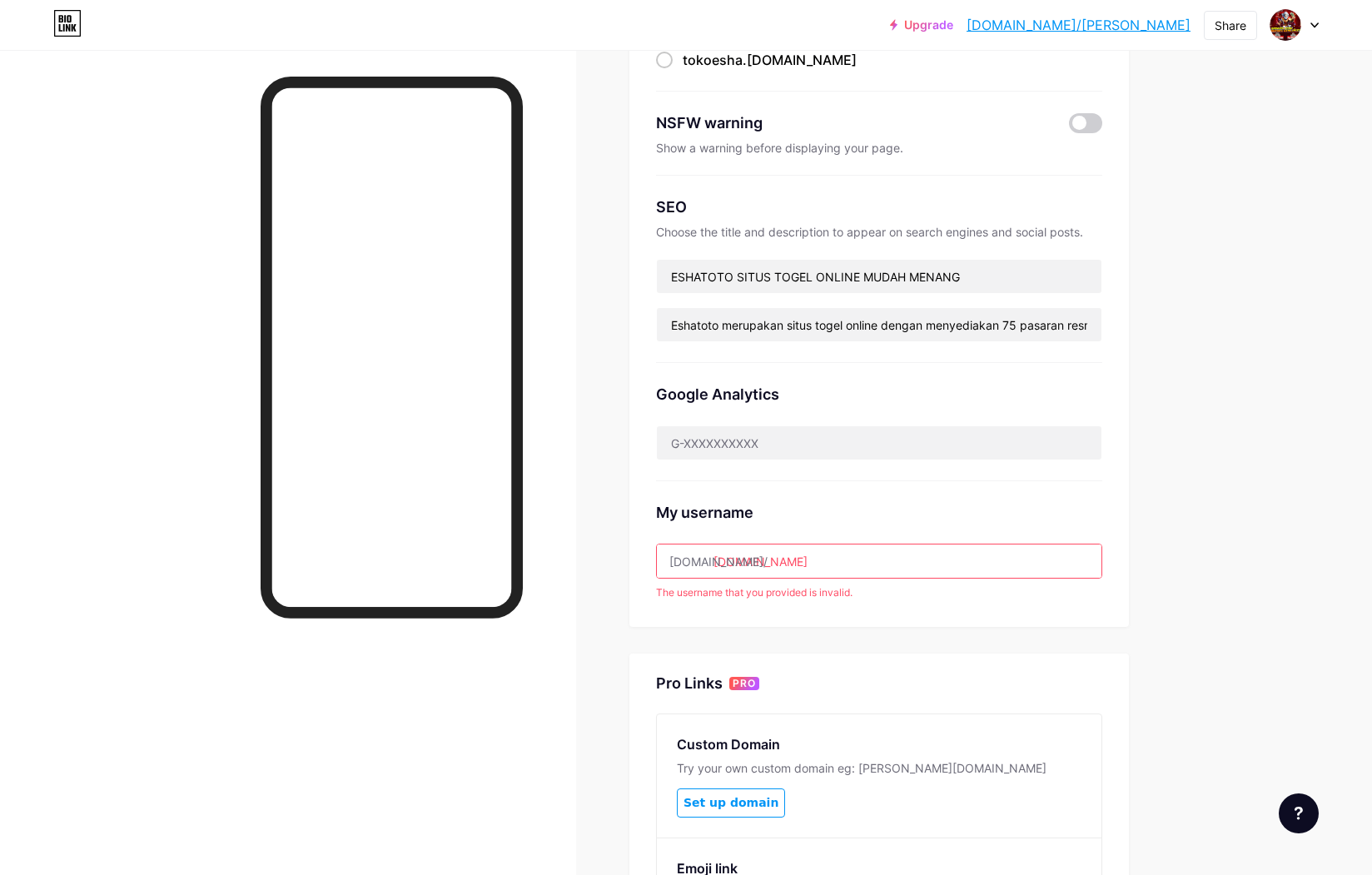
click at [593, 633] on div "Links Posts Design Subscribers NEW Stats Settings Preferred link This is an aes…" at bounding box center [600, 465] width 1200 height 1276
click at [828, 557] on input "[DOMAIN_NAME]" at bounding box center [879, 561] width 445 height 33
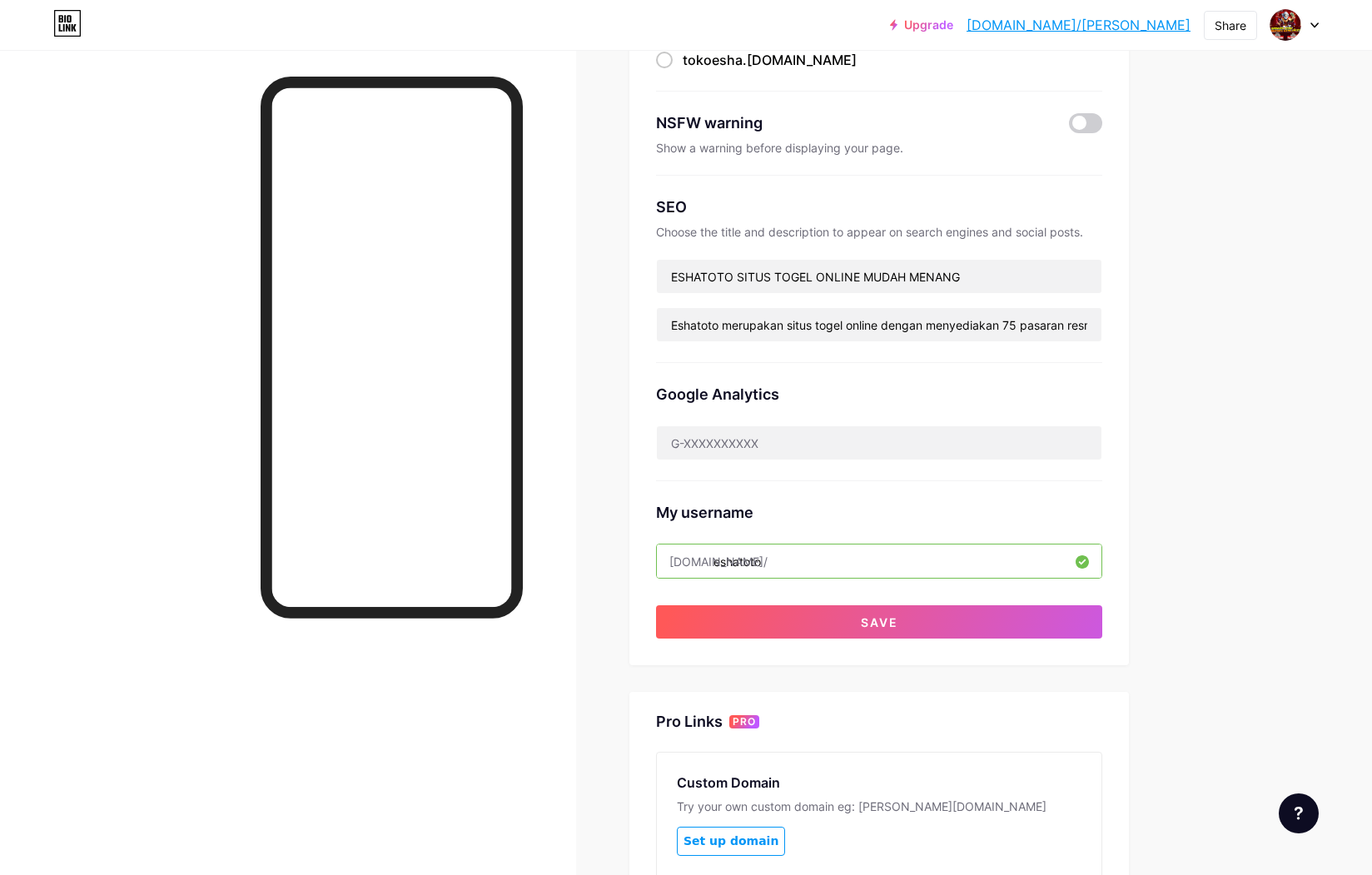
type input "eshatoto"
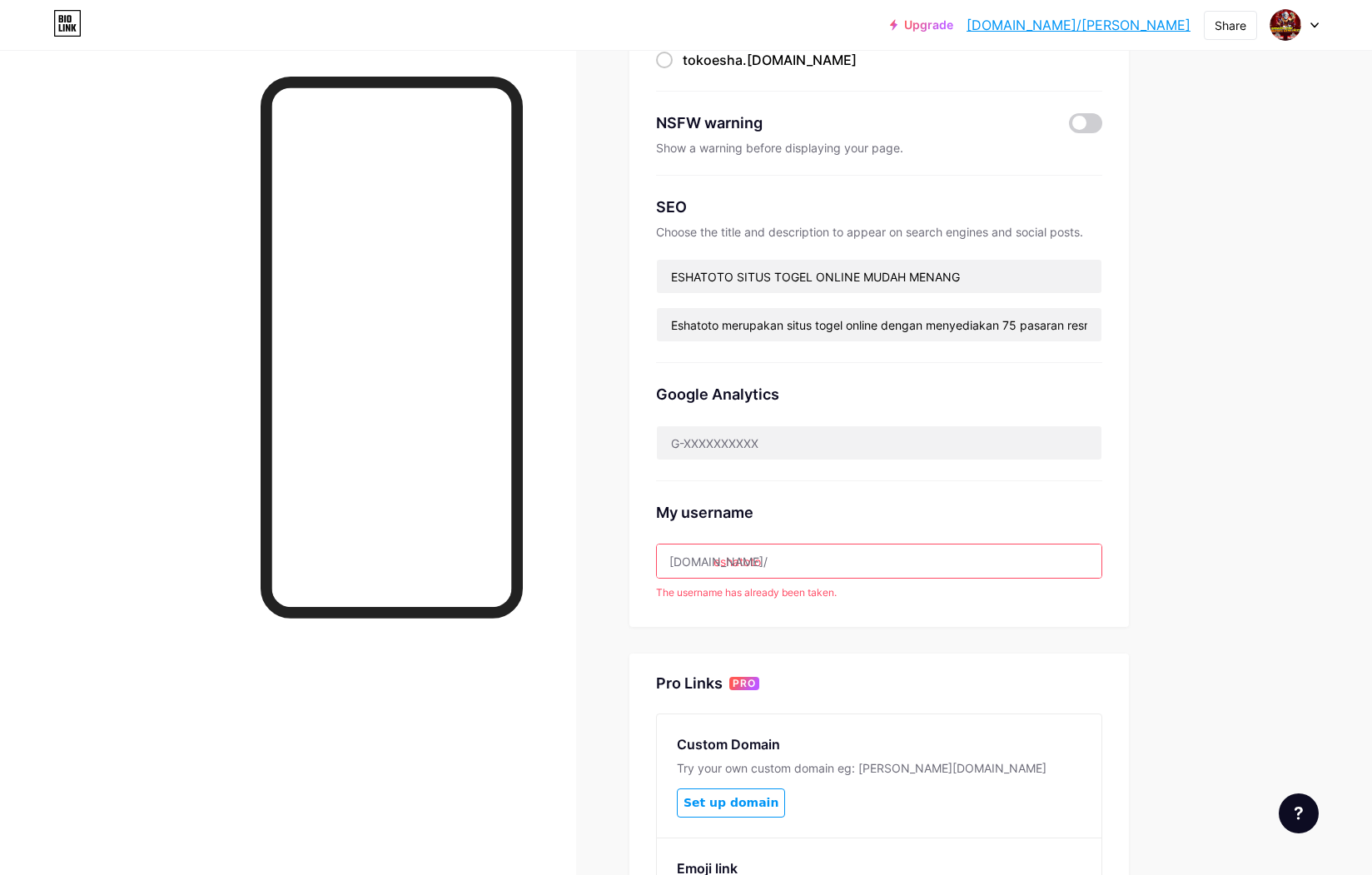
click at [857, 558] on input "eshatoto" at bounding box center [879, 561] width 445 height 33
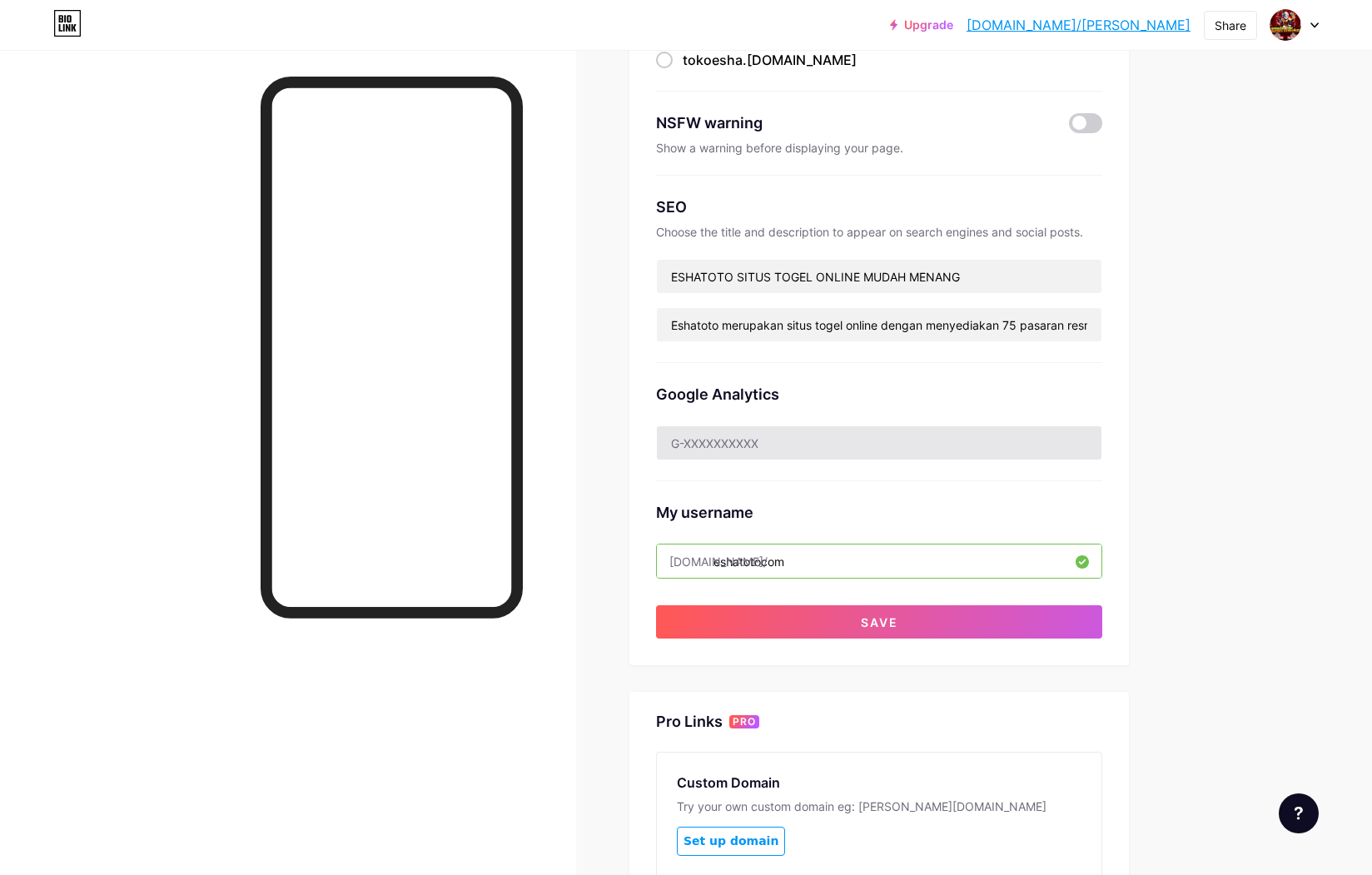
type input "eshatotocom"
click at [772, 439] on input "text" at bounding box center [879, 443] width 445 height 33
click at [809, 434] on input "text" at bounding box center [879, 443] width 445 height 33
paste input "G-0DEHKWDBEM"
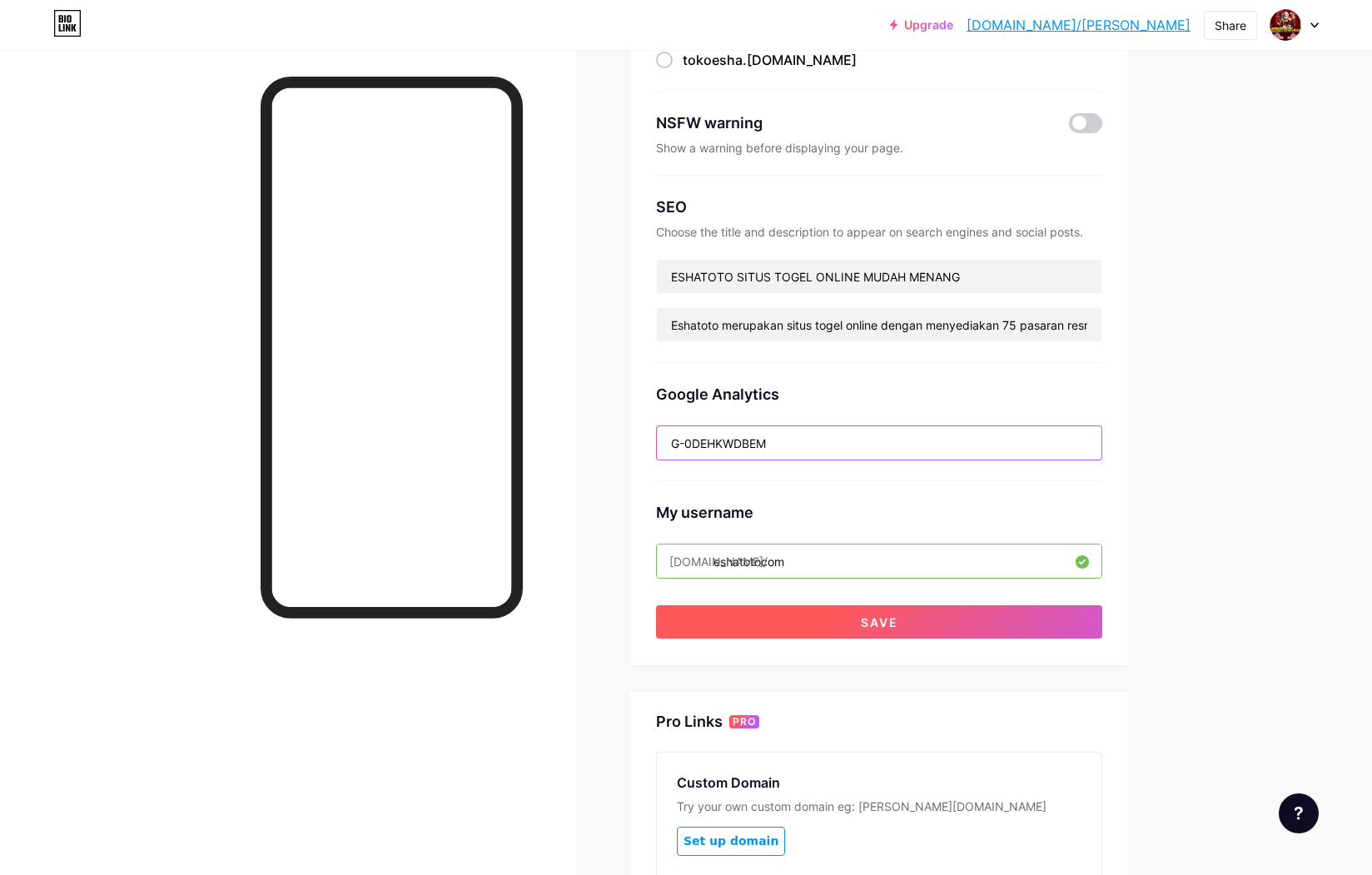
type input "G-0DEHKWDBEM"
click at [816, 613] on button "Save" at bounding box center [879, 622] width 446 height 33
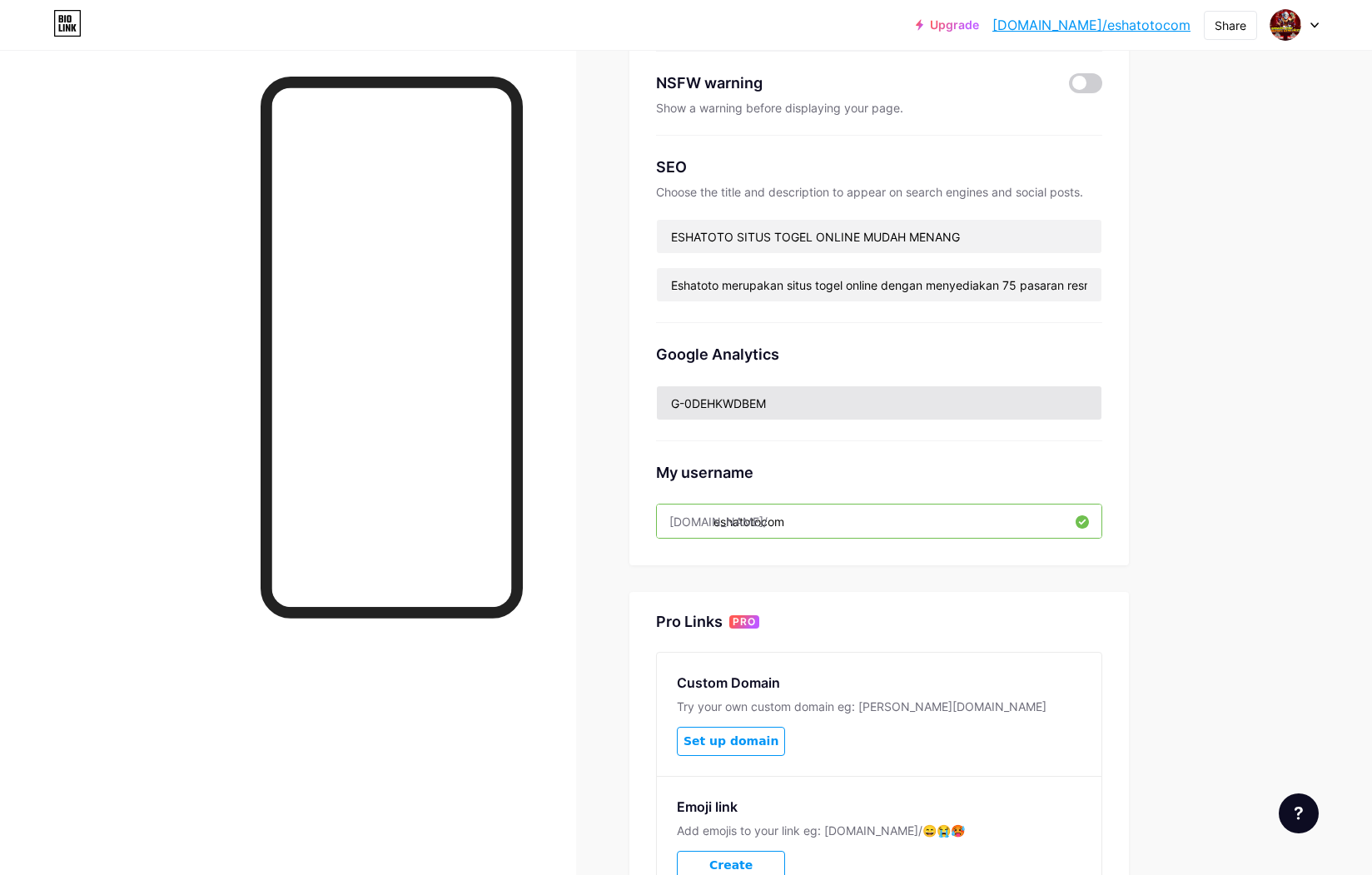
scroll to position [261, 0]
